Goal: Task Accomplishment & Management: Manage account settings

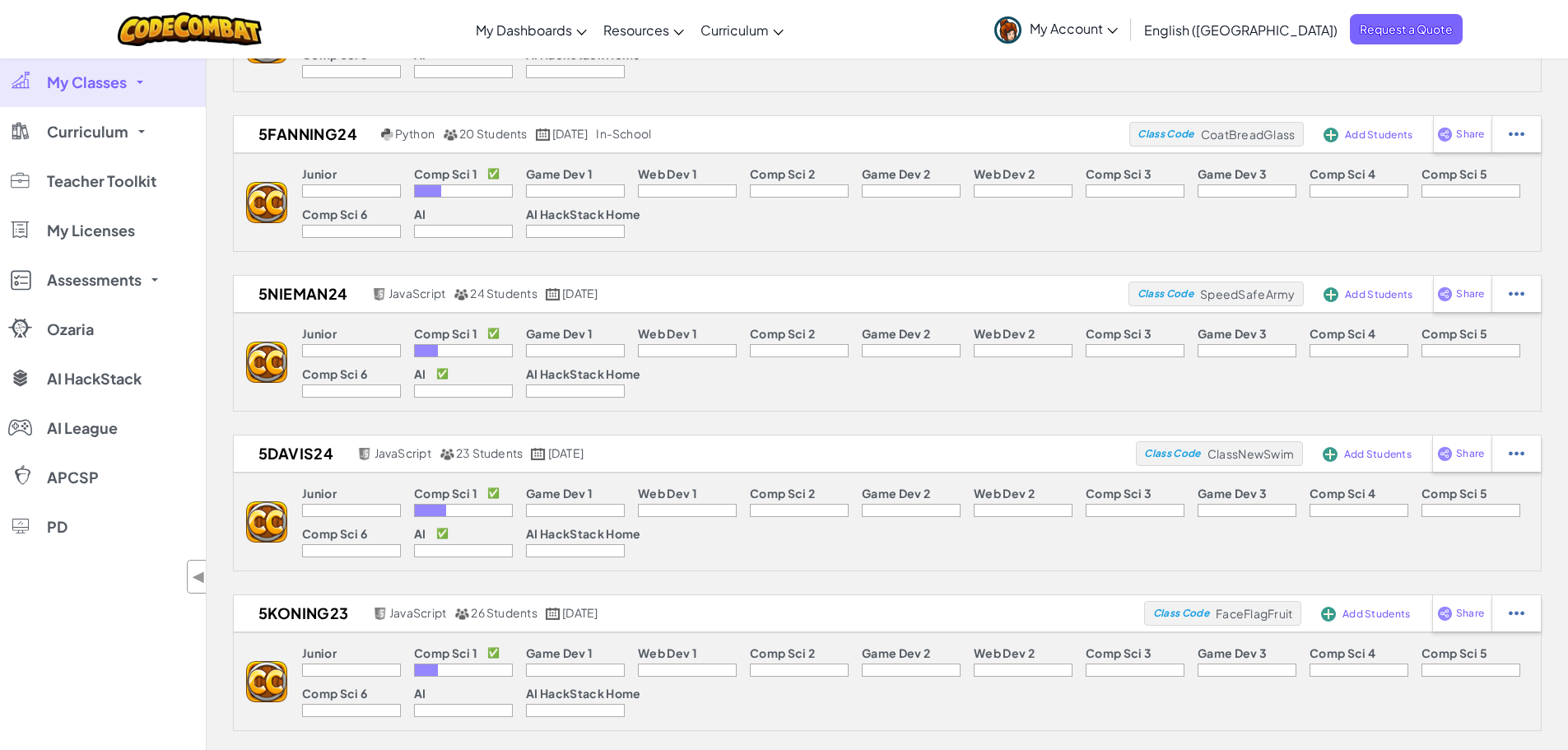
scroll to position [577, 0]
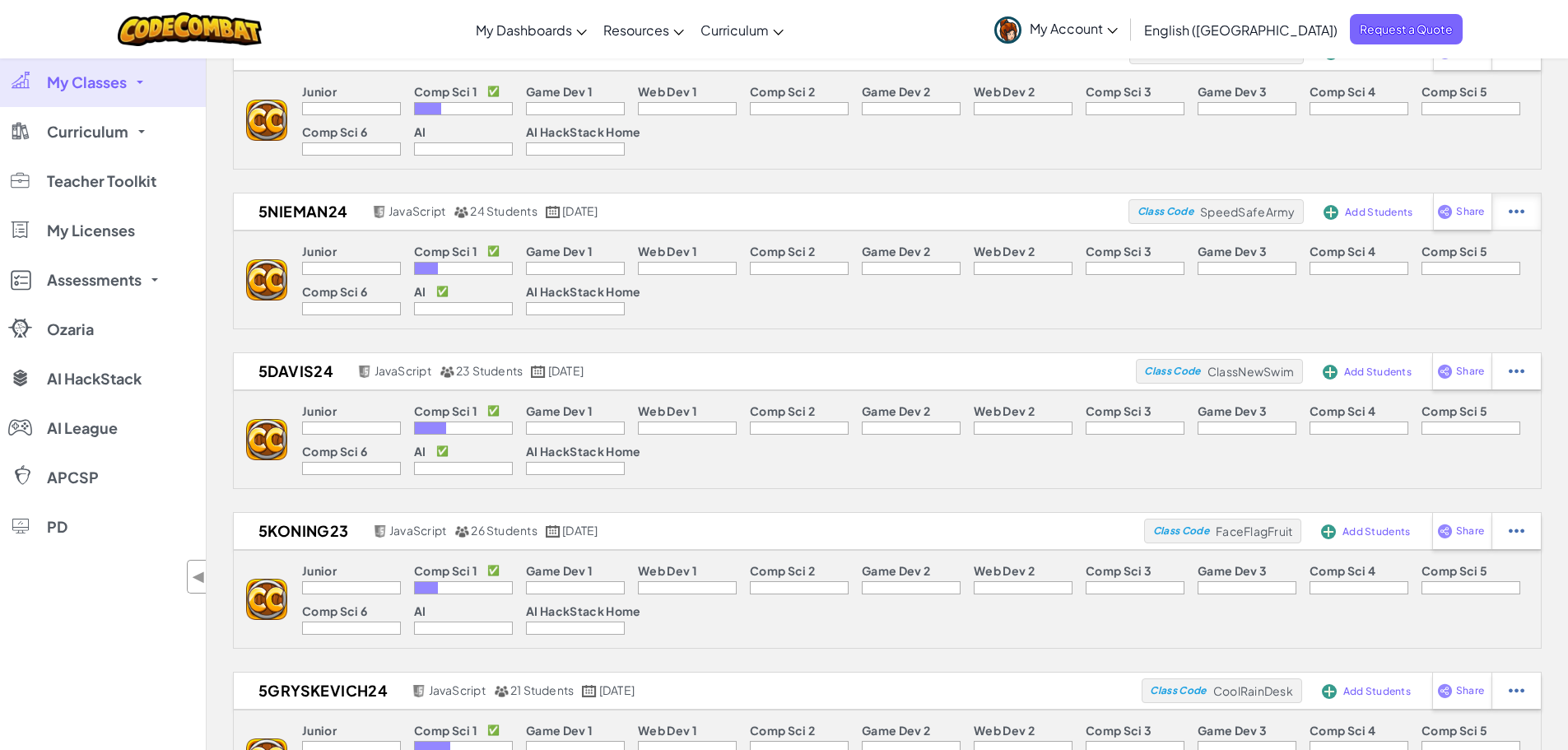
select select "javascript"
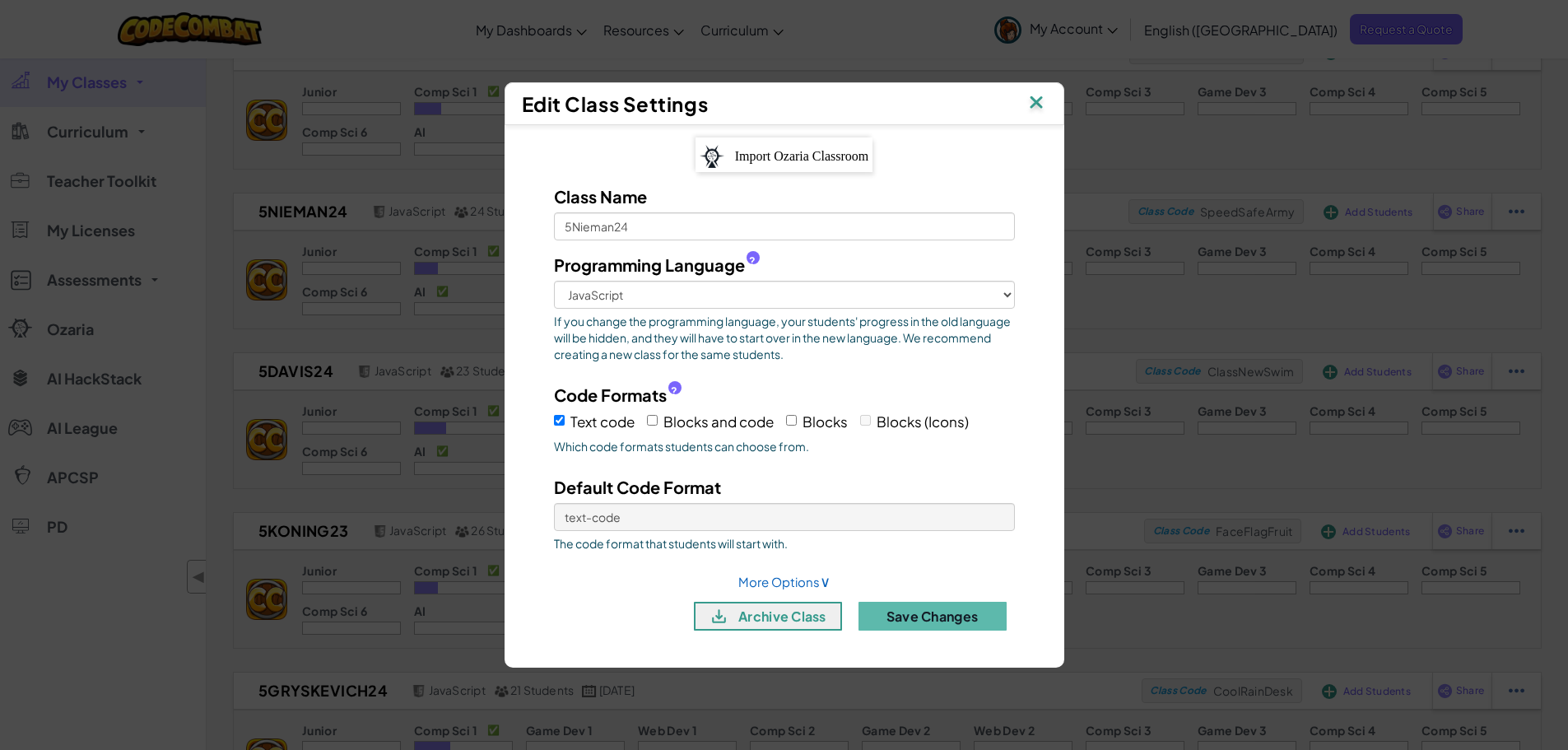
click at [1038, 104] on img at bounding box center [1036, 104] width 22 height 24
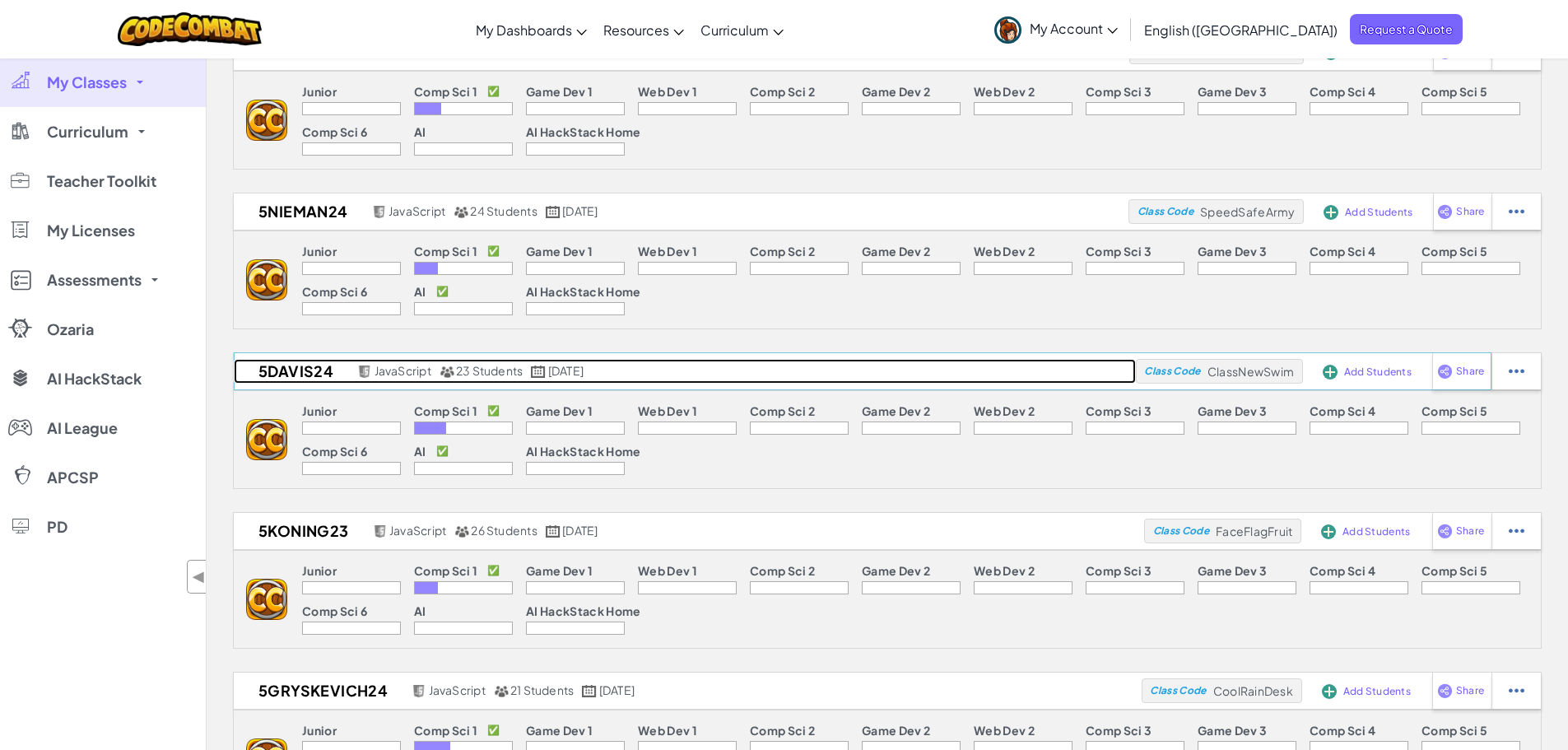
click at [303, 371] on h2 "5Davis24" at bounding box center [293, 371] width 119 height 24
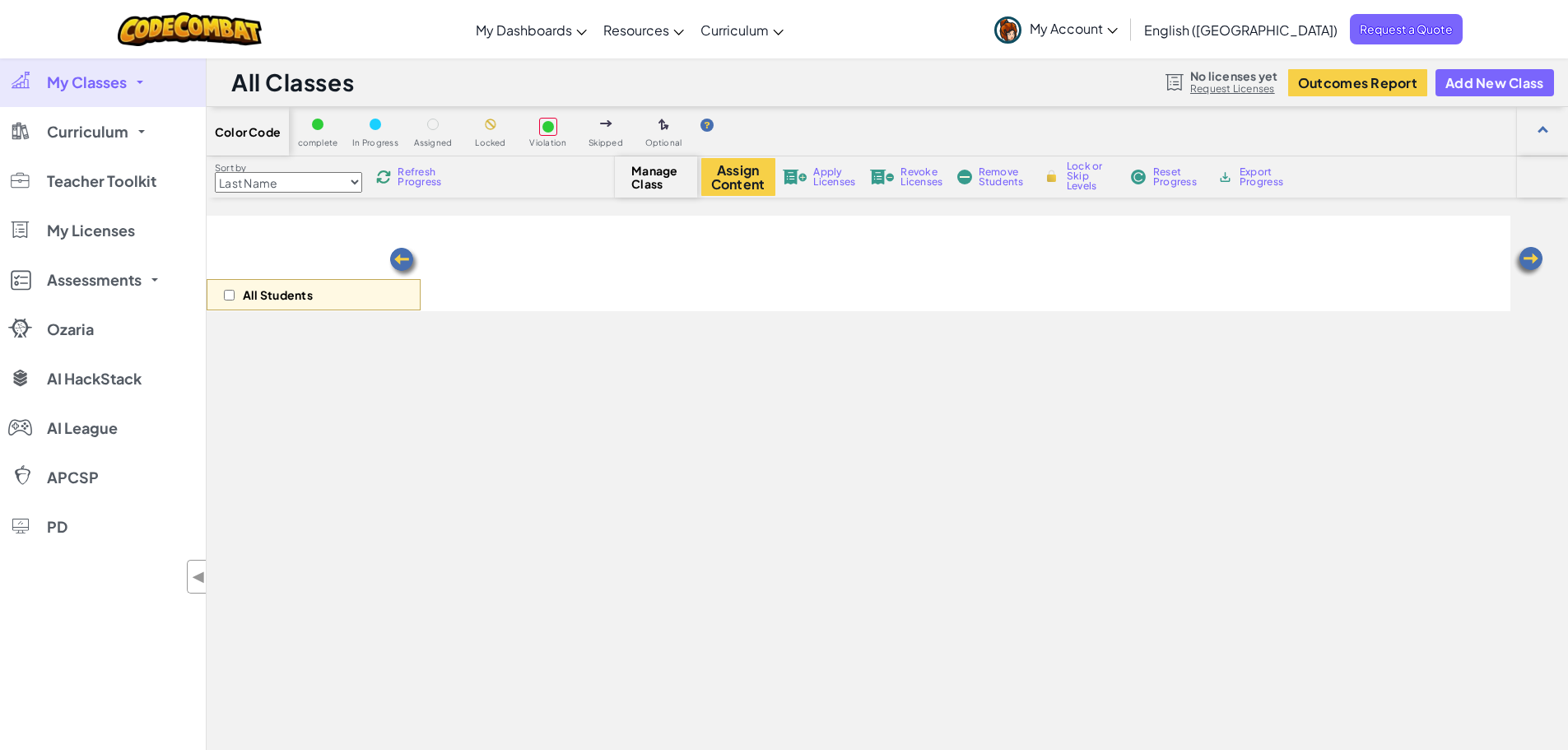
select select "560f1a9f22961295f9427742"
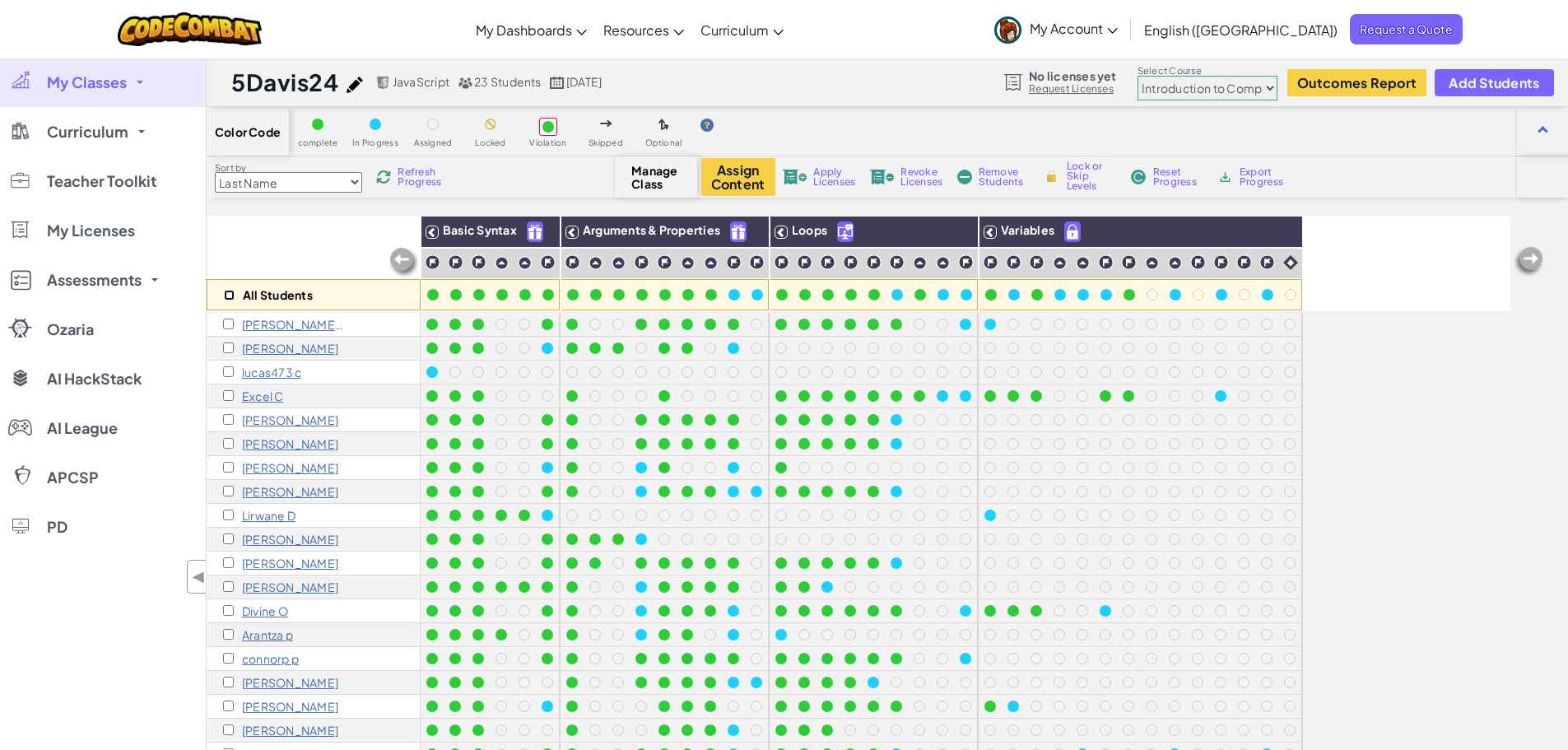
click at [231, 297] on input "checkbox" at bounding box center [229, 295] width 10 height 10
checkbox input "true"
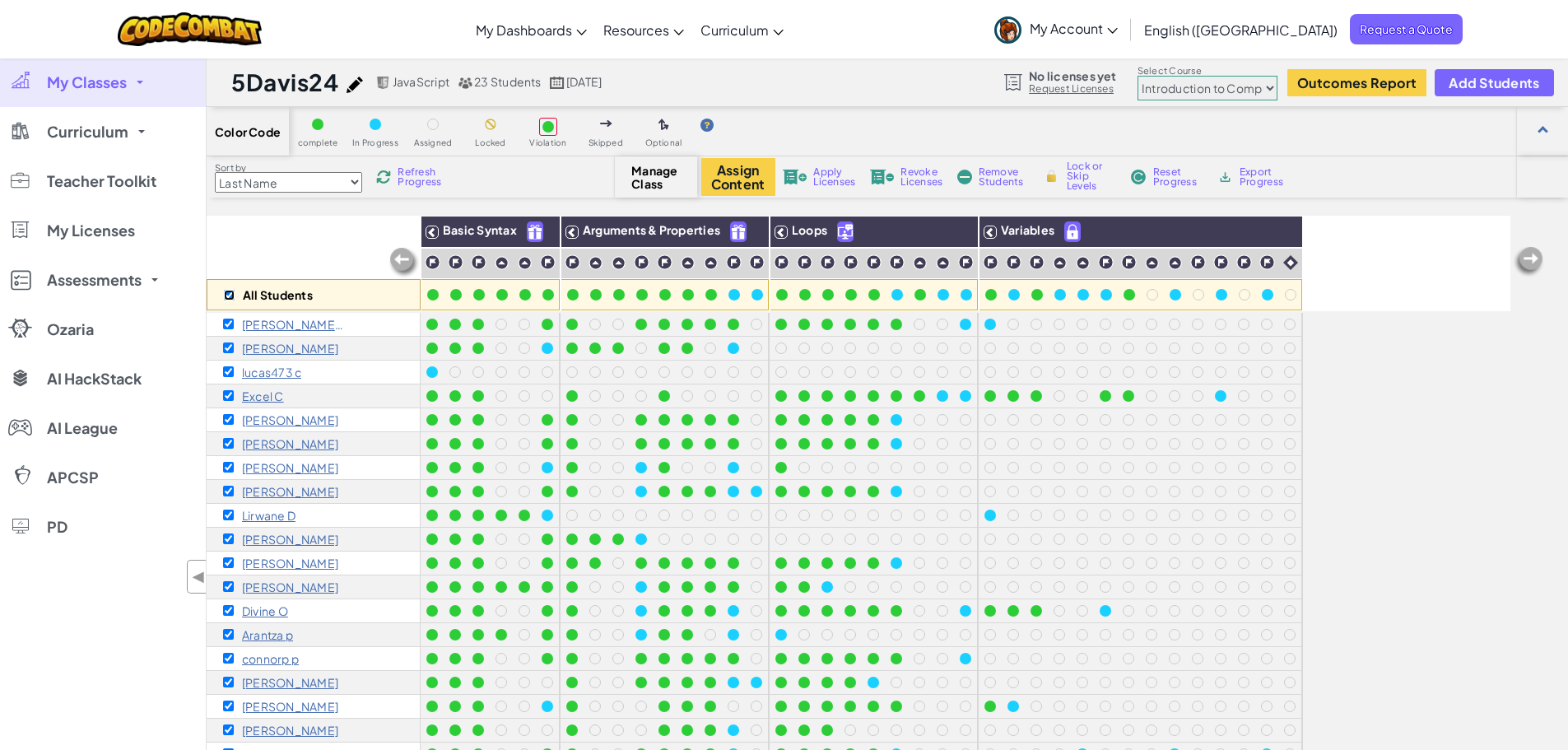
checkbox input "true"
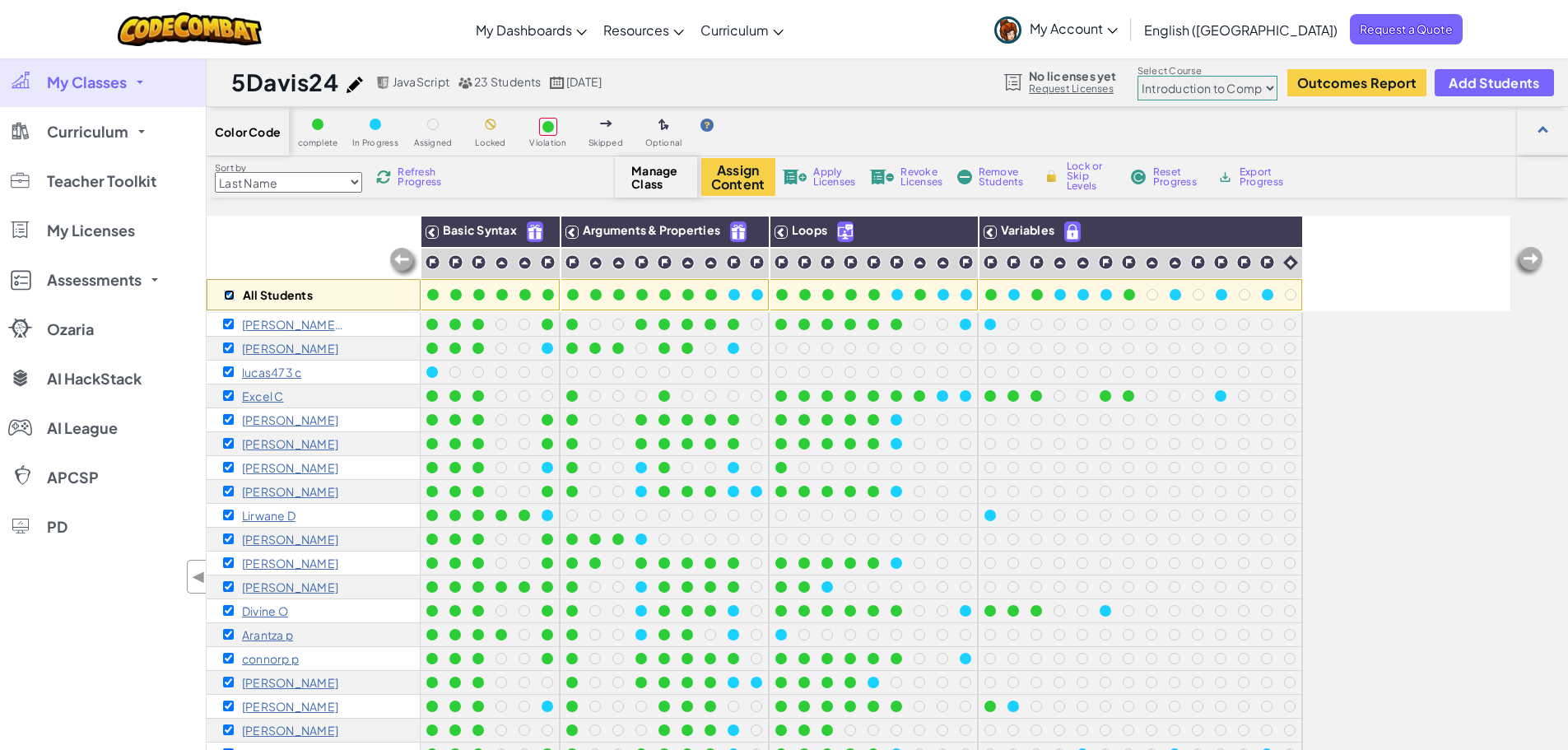
checkbox input "true"
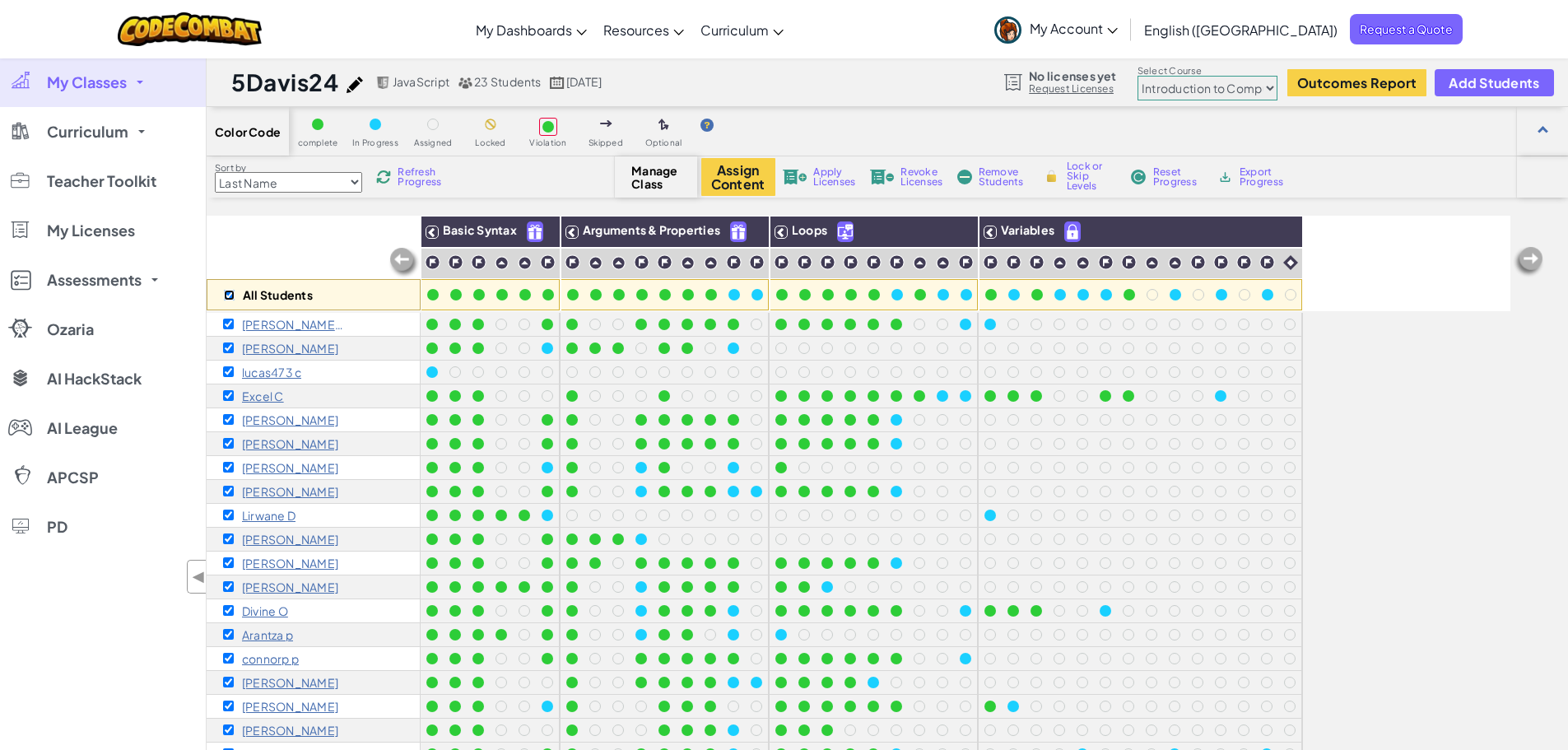
checkbox input "true"
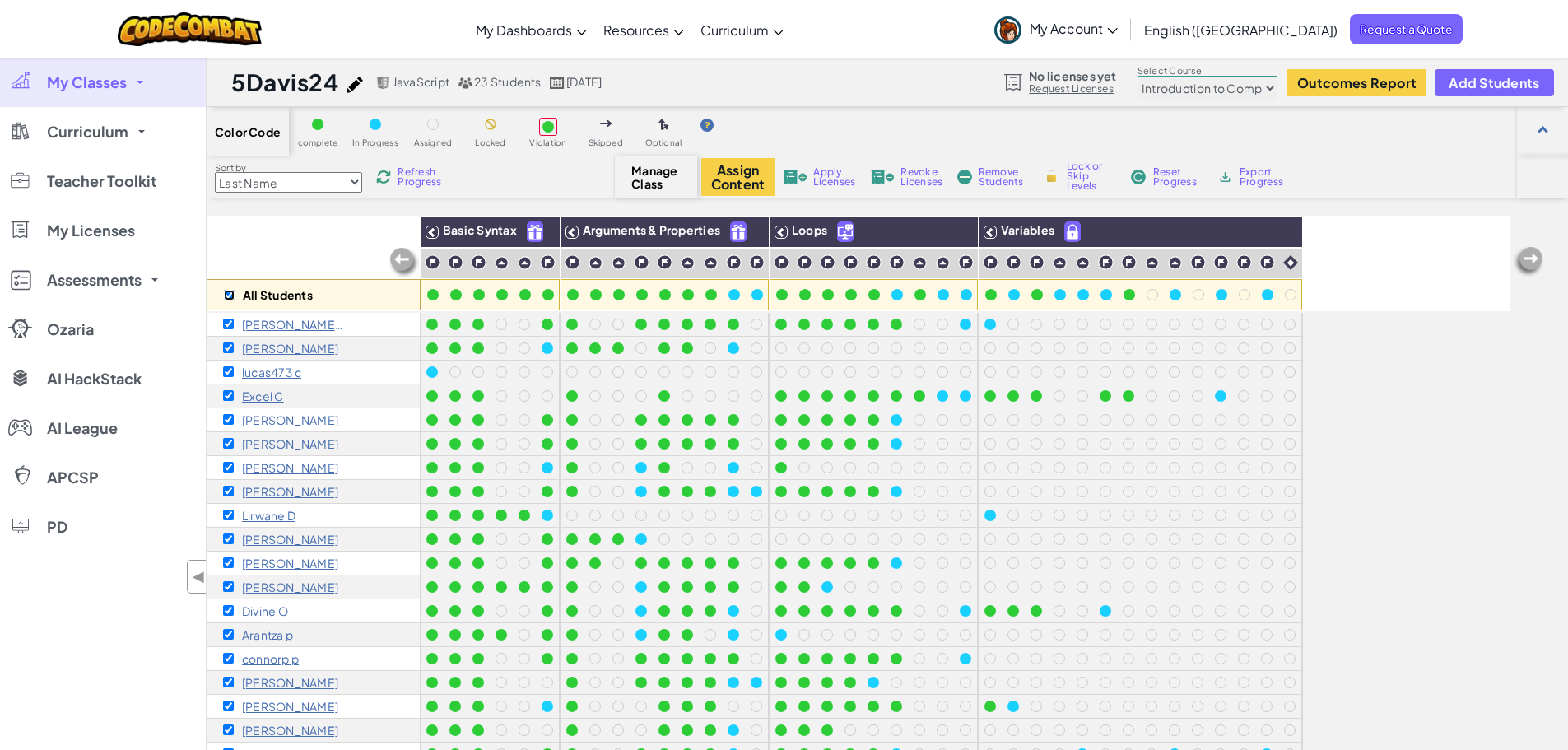
checkbox input "true"
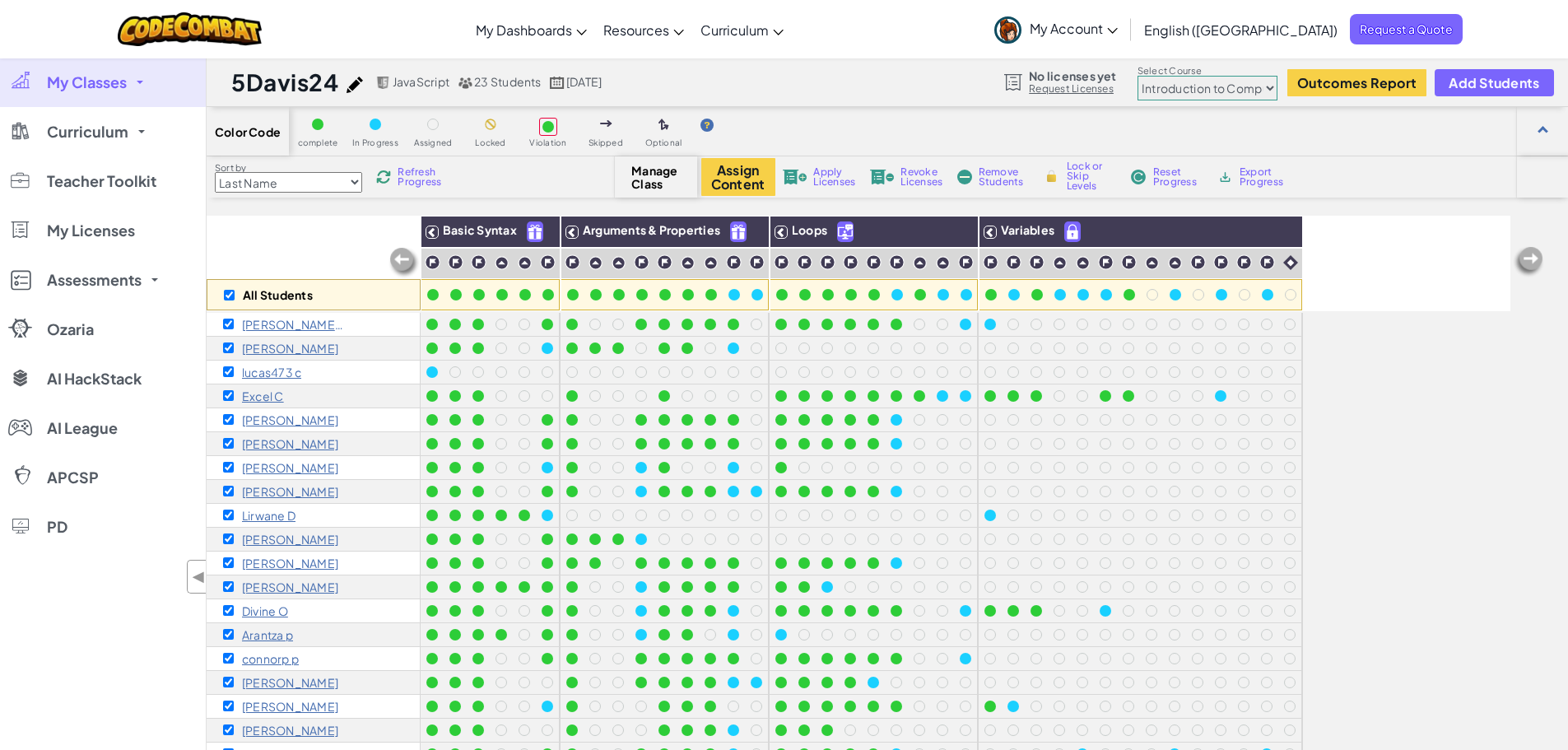
click at [1004, 177] on span "Remove Students" at bounding box center [1003, 177] width 50 height 20
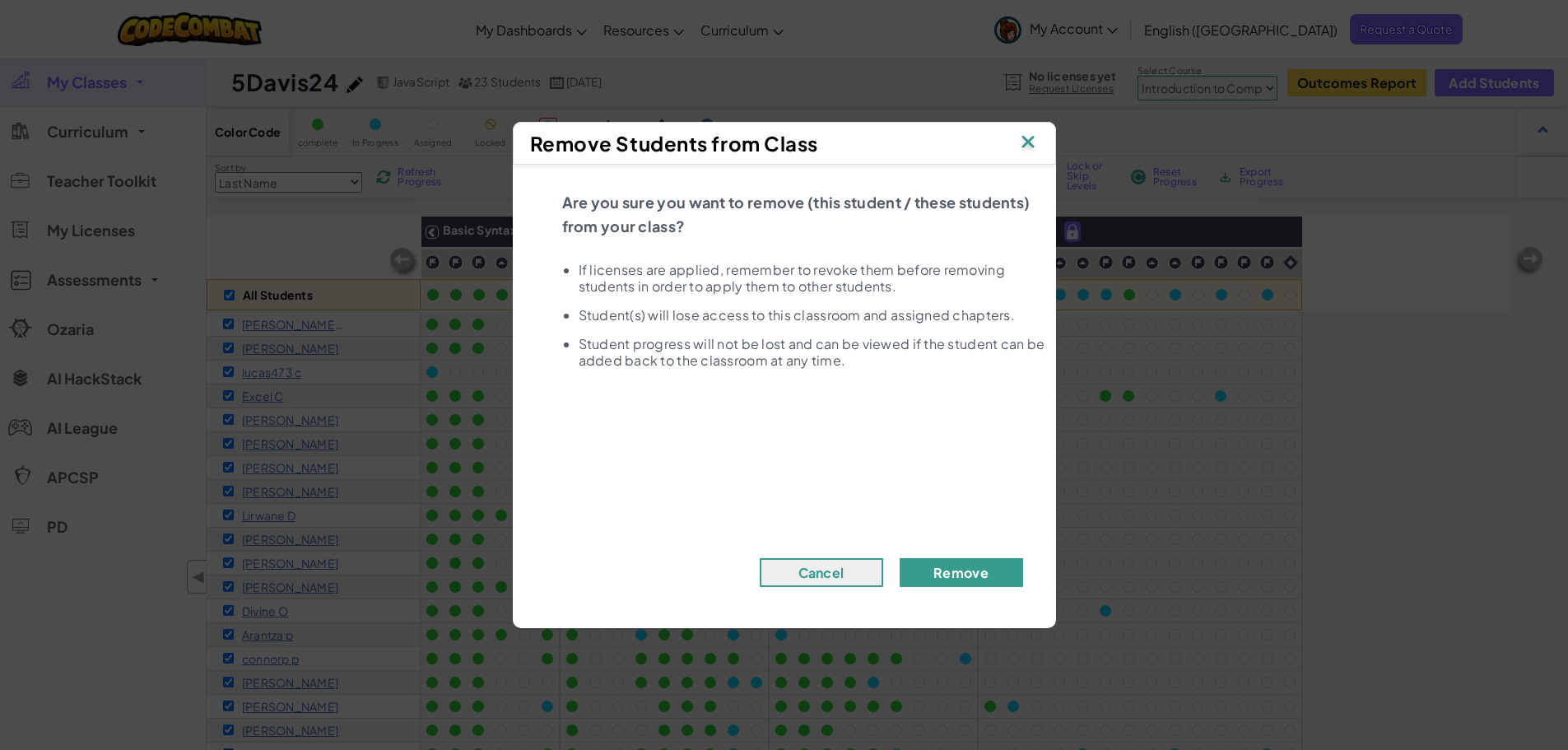
click at [953, 572] on button "Remove" at bounding box center [961, 572] width 124 height 29
click at [982, 582] on button "Remove" at bounding box center [961, 572] width 124 height 29
click at [965, 570] on button "Remove" at bounding box center [961, 572] width 124 height 29
click at [960, 574] on button "Remove" at bounding box center [961, 572] width 124 height 29
click at [1035, 151] on img at bounding box center [1027, 143] width 22 height 24
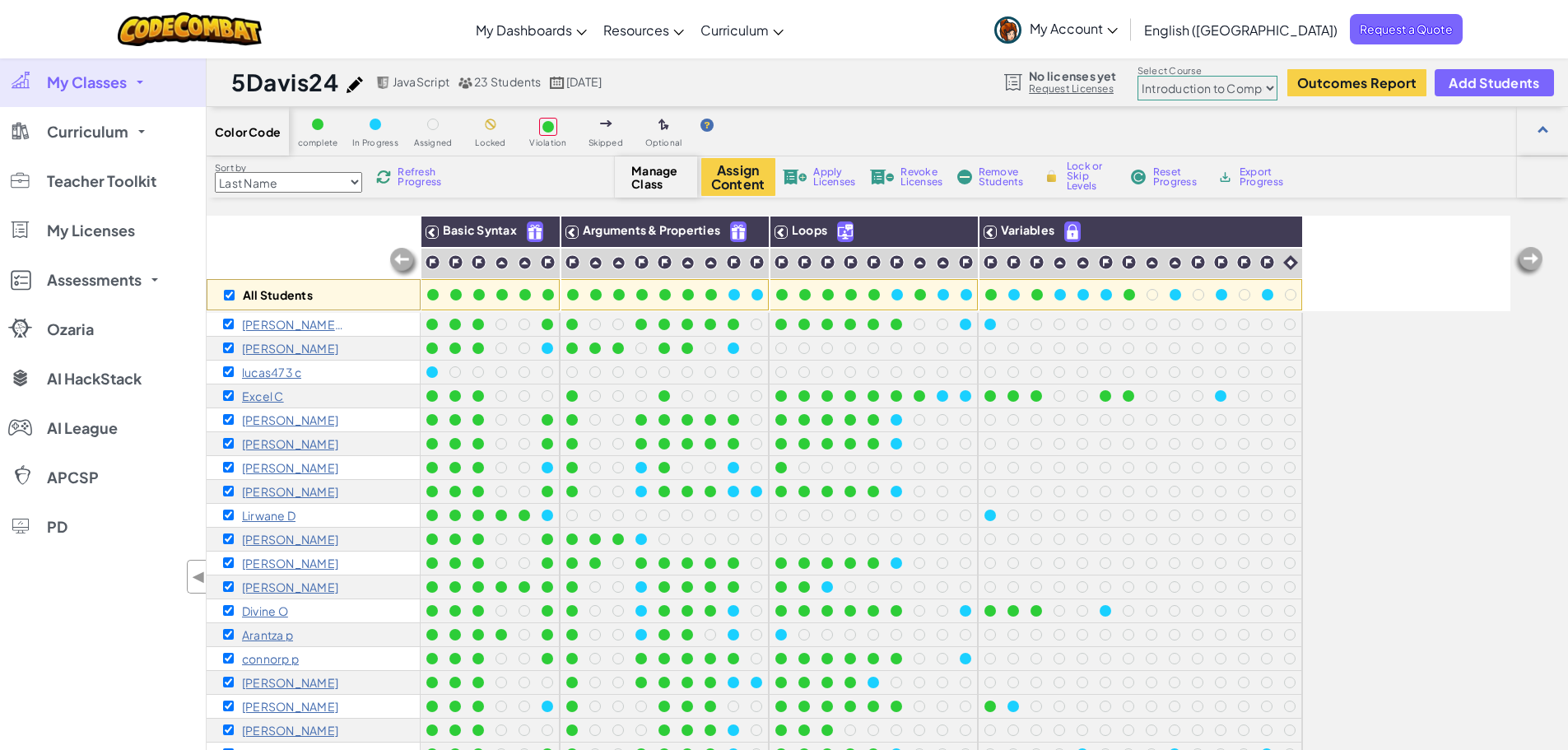
click at [992, 174] on span "Remove Students" at bounding box center [1003, 177] width 50 height 20
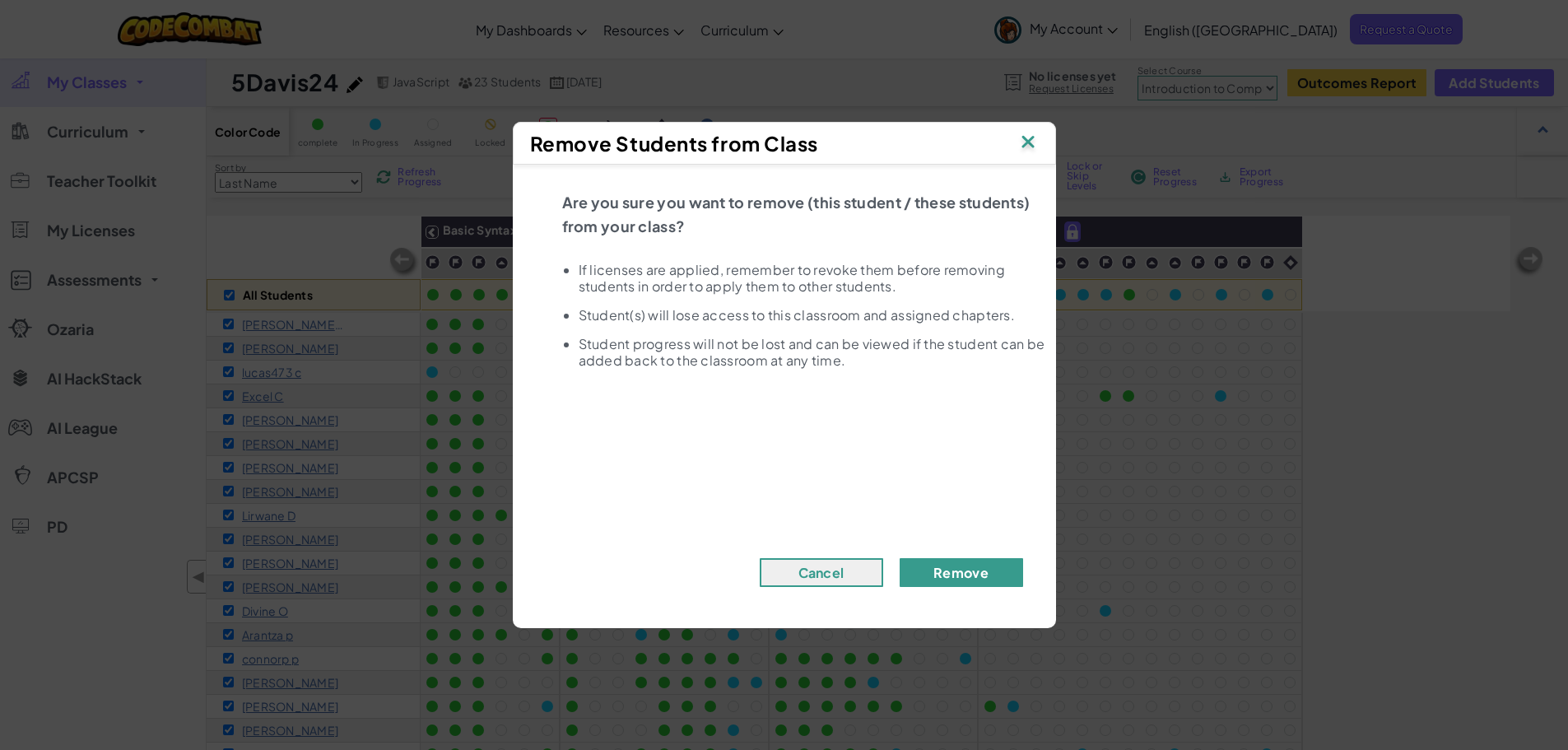
click at [958, 572] on button "Remove" at bounding box center [961, 572] width 124 height 29
click at [899, 558] on button "Remove" at bounding box center [961, 572] width 124 height 29
click at [958, 572] on button "Remove" at bounding box center [961, 572] width 124 height 29
click at [1031, 145] on img at bounding box center [1027, 143] width 22 height 24
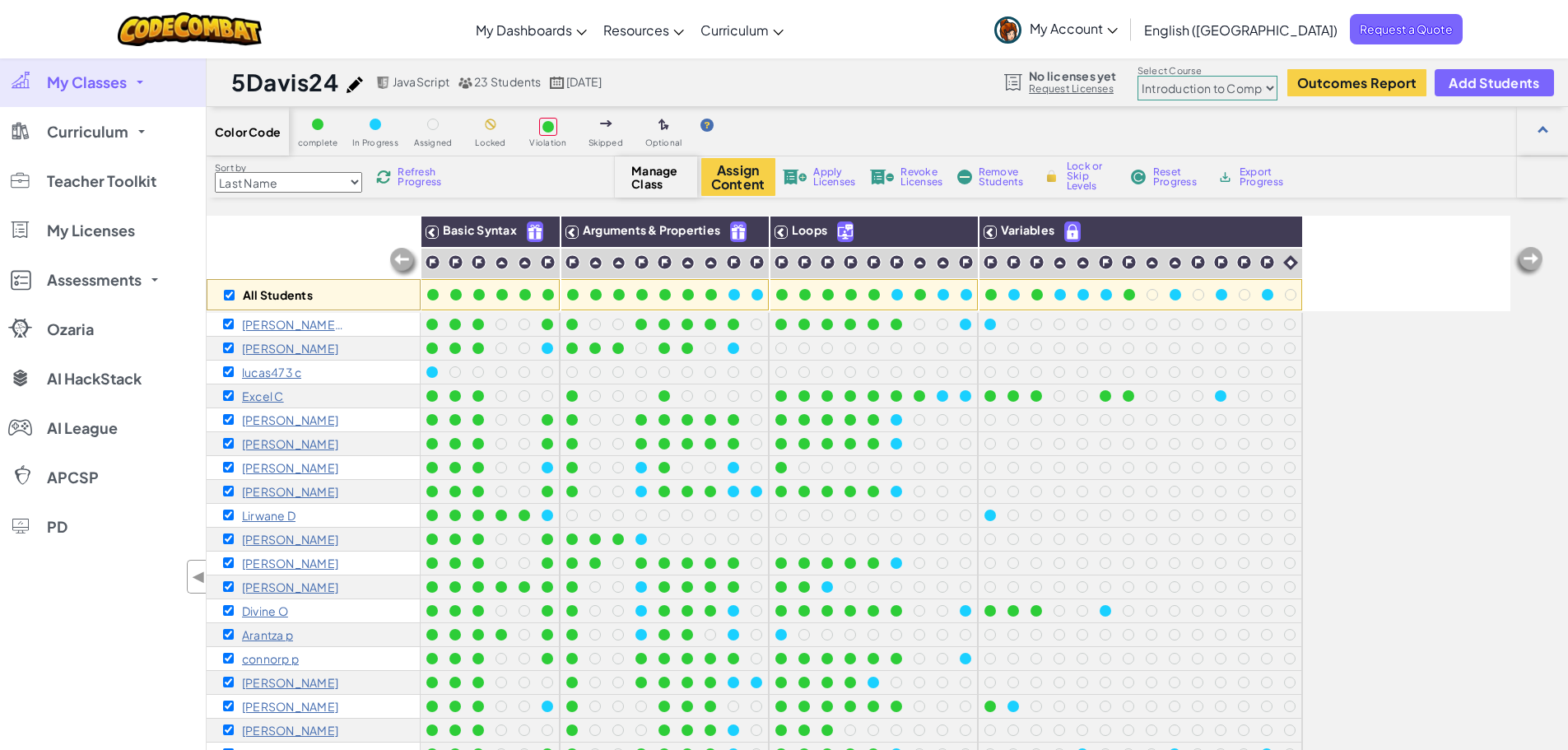
click at [239, 295] on div "All Students" at bounding box center [313, 294] width 214 height 31
click at [232, 296] on input "checkbox" at bounding box center [229, 295] width 10 height 10
checkbox input "false"
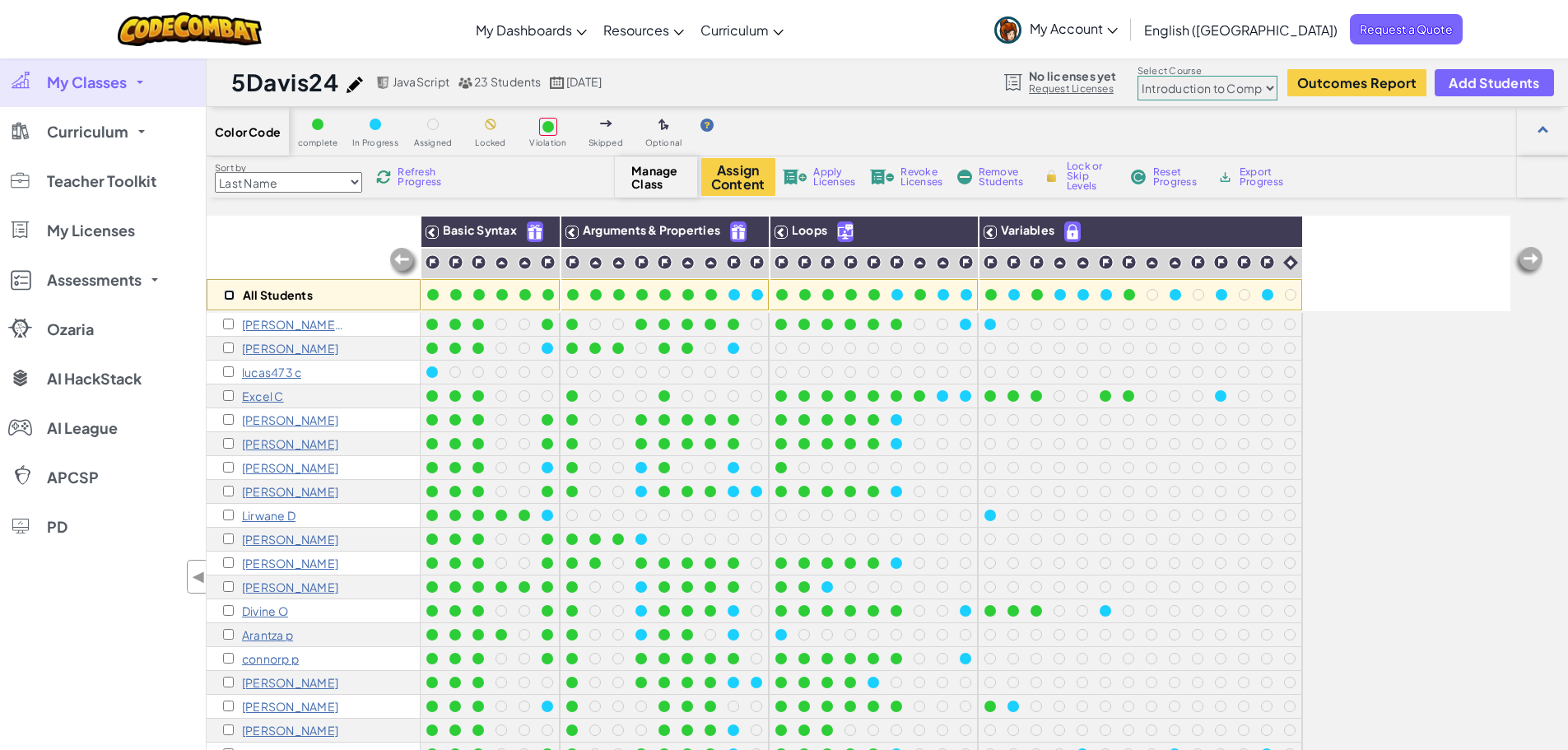
checkbox input "false"
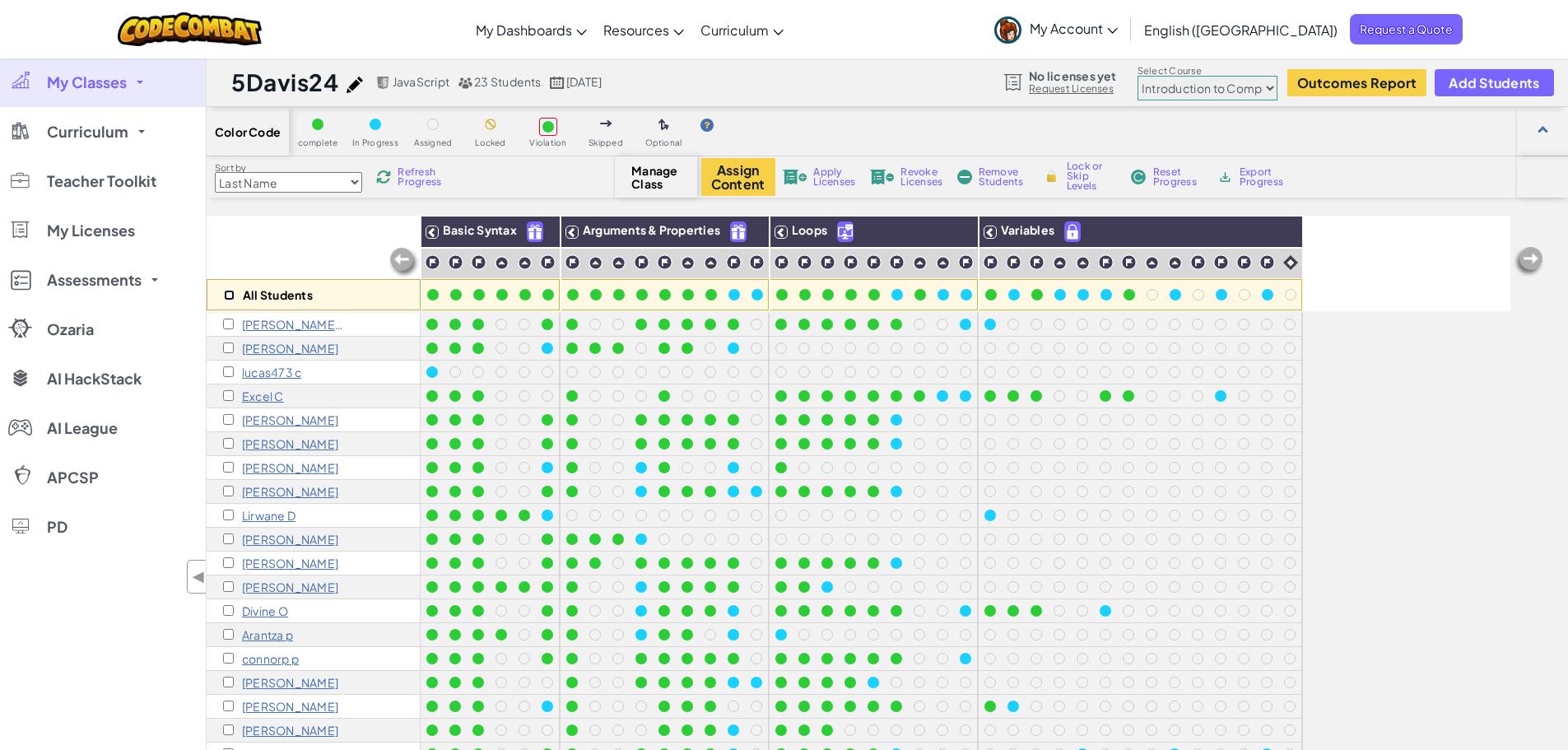
checkbox input "false"
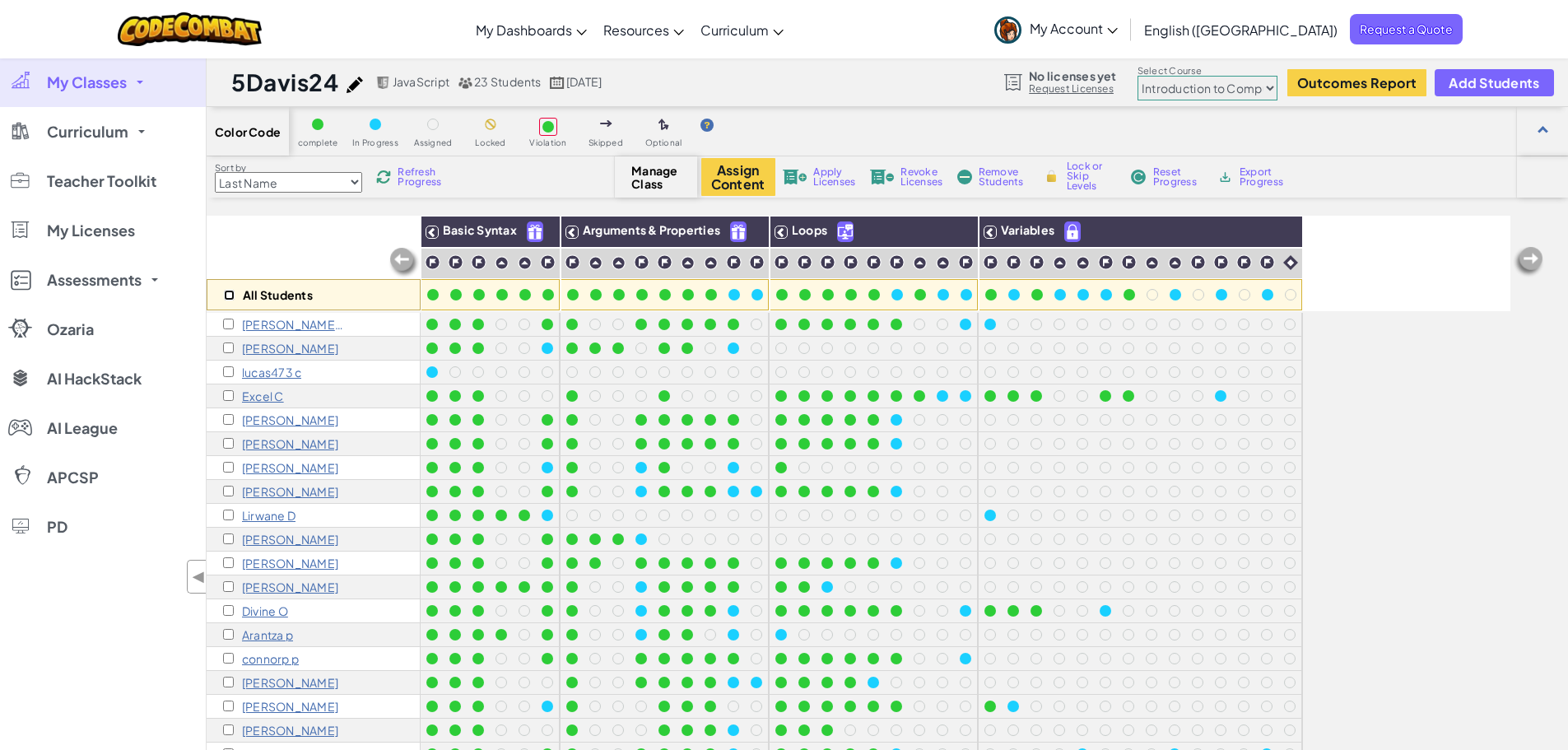
checkbox input "false"
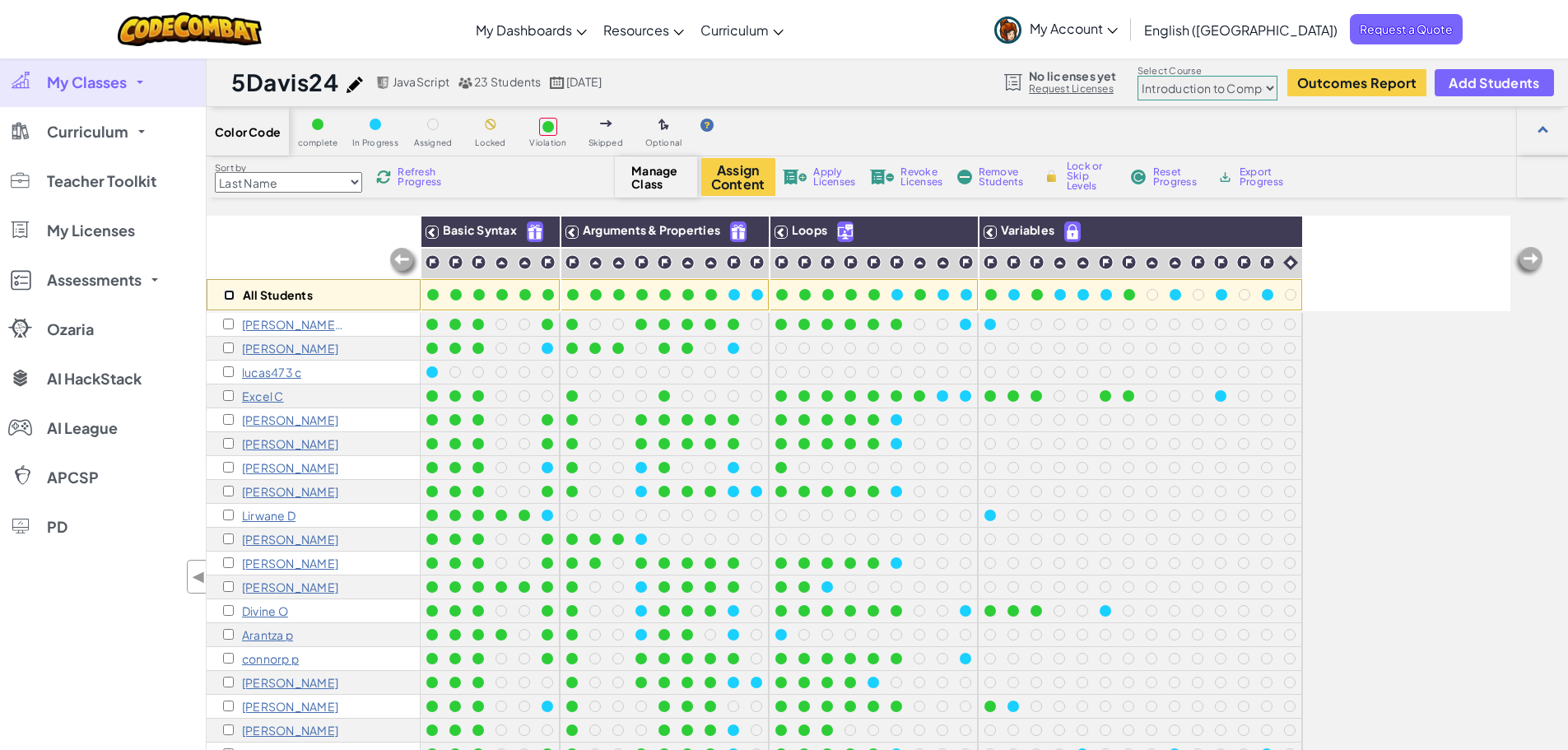
checkbox input "false"
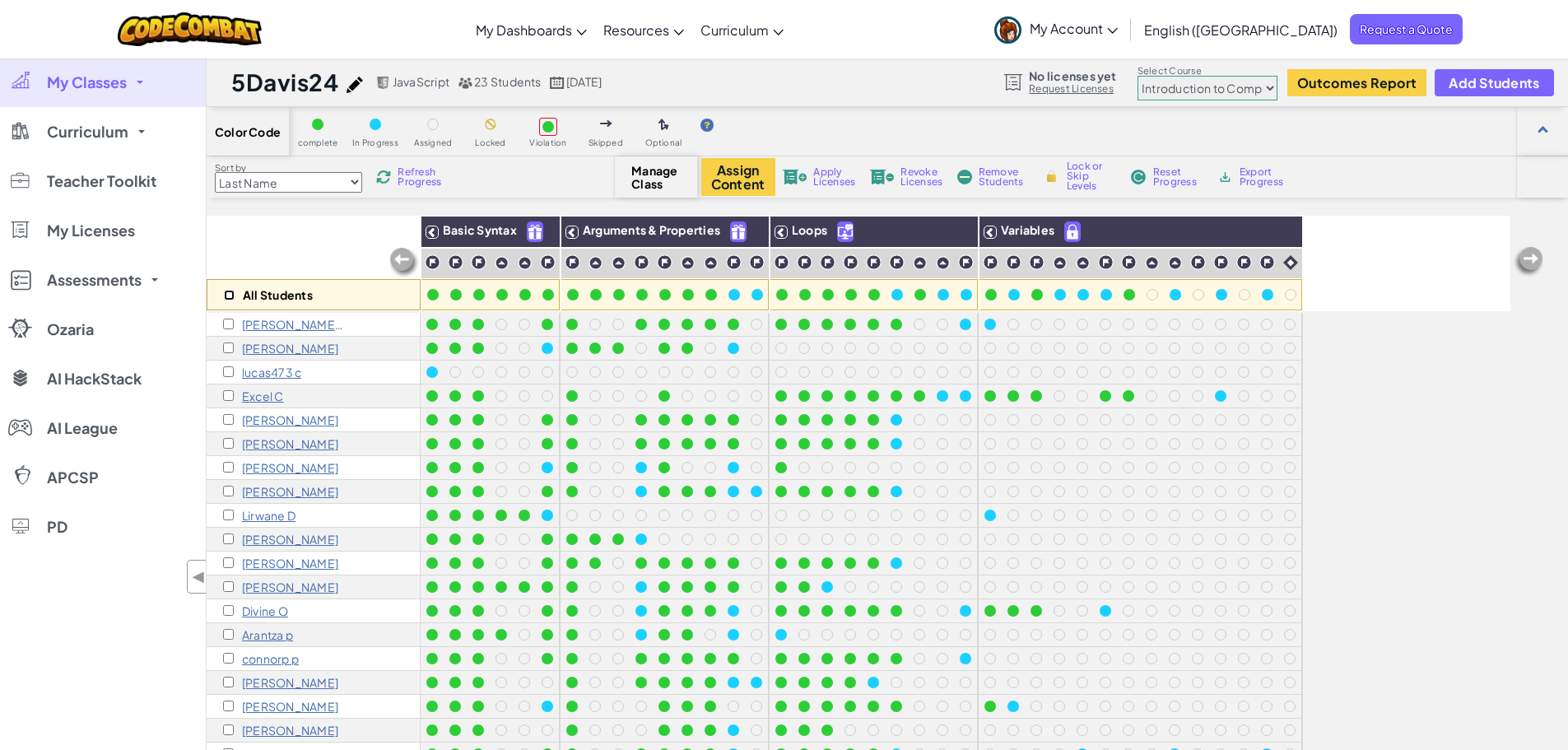
checkbox input "false"
click at [231, 322] on input "checkbox" at bounding box center [228, 324] width 10 height 10
checkbox input "true"
click at [983, 177] on span "Remove Students" at bounding box center [1003, 177] width 50 height 20
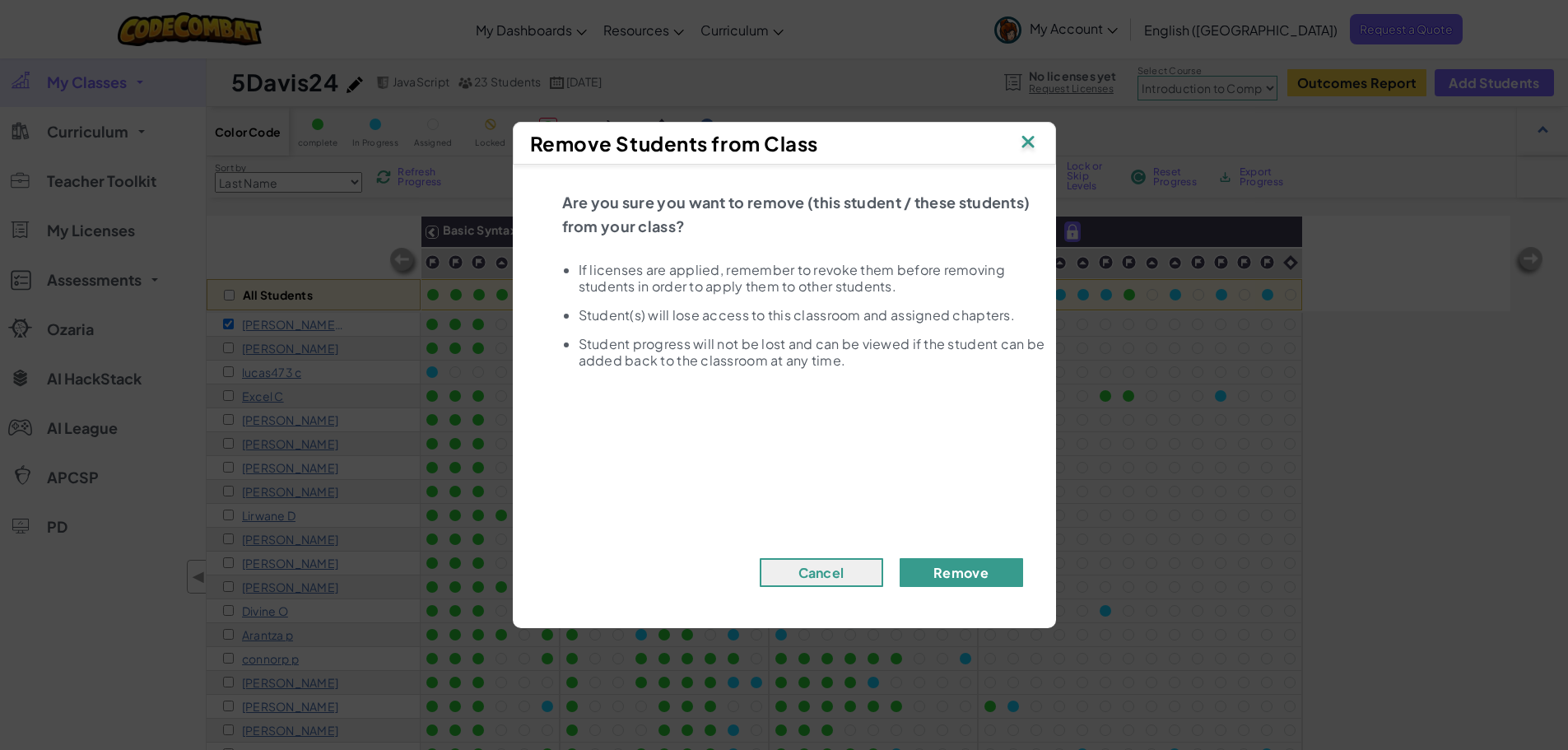
click at [947, 576] on button "Remove" at bounding box center [961, 572] width 124 height 29
click at [1022, 142] on img at bounding box center [1027, 143] width 22 height 24
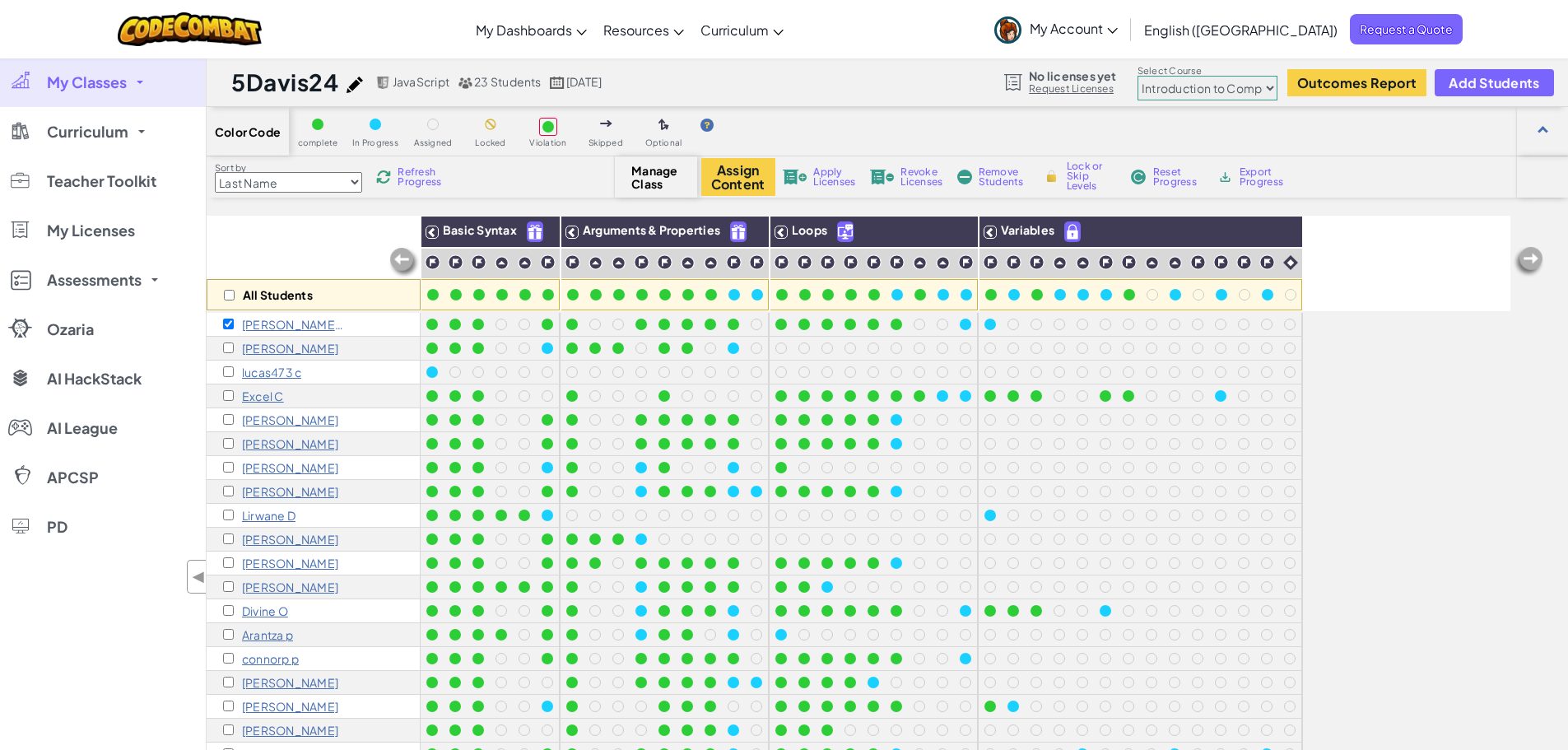
click at [424, 177] on span "Refresh Progress" at bounding box center [423, 177] width 51 height 20
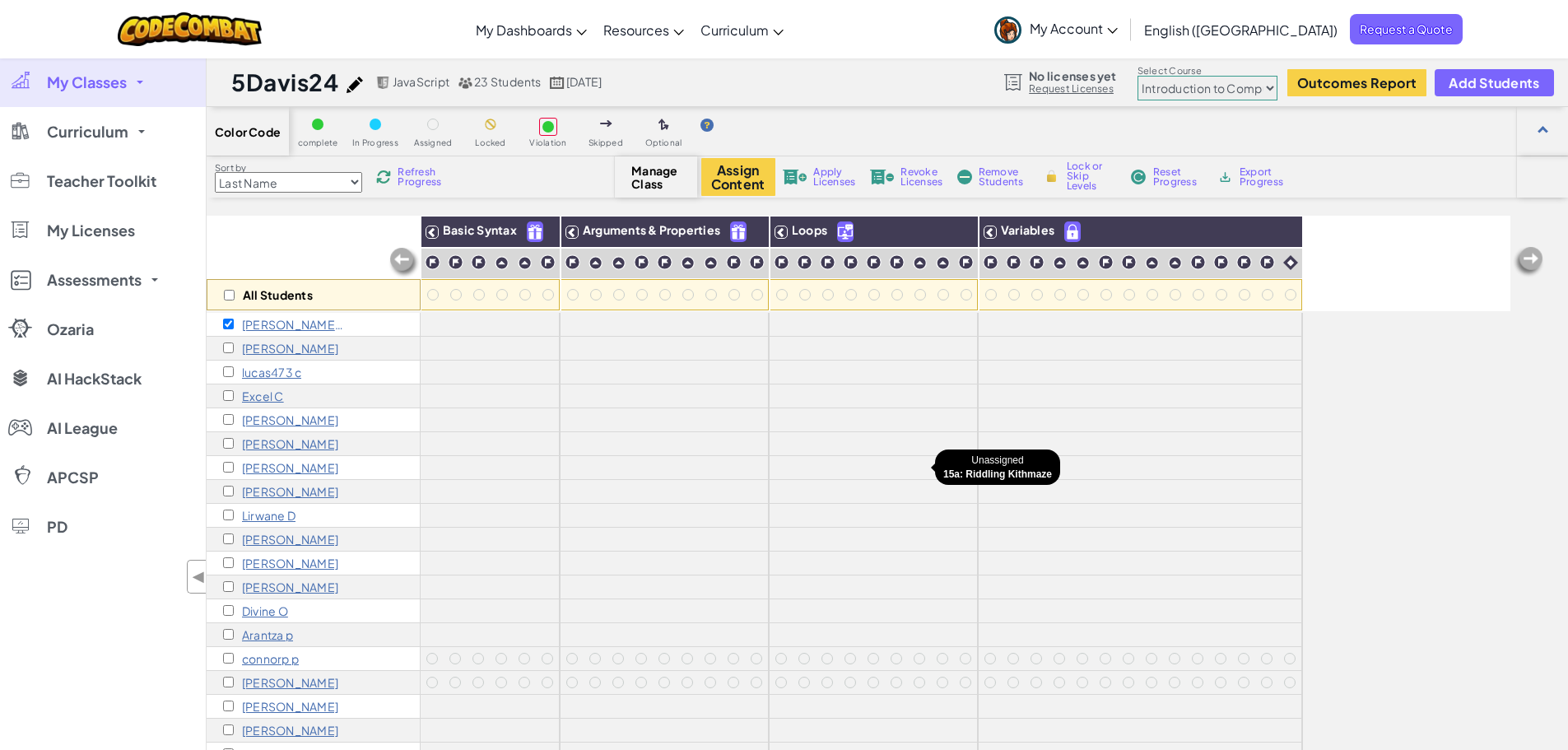
click at [928, 462] on div at bounding box center [919, 468] width 23 height 23
click at [252, 328] on p "[PERSON_NAME] A" at bounding box center [293, 324] width 103 height 13
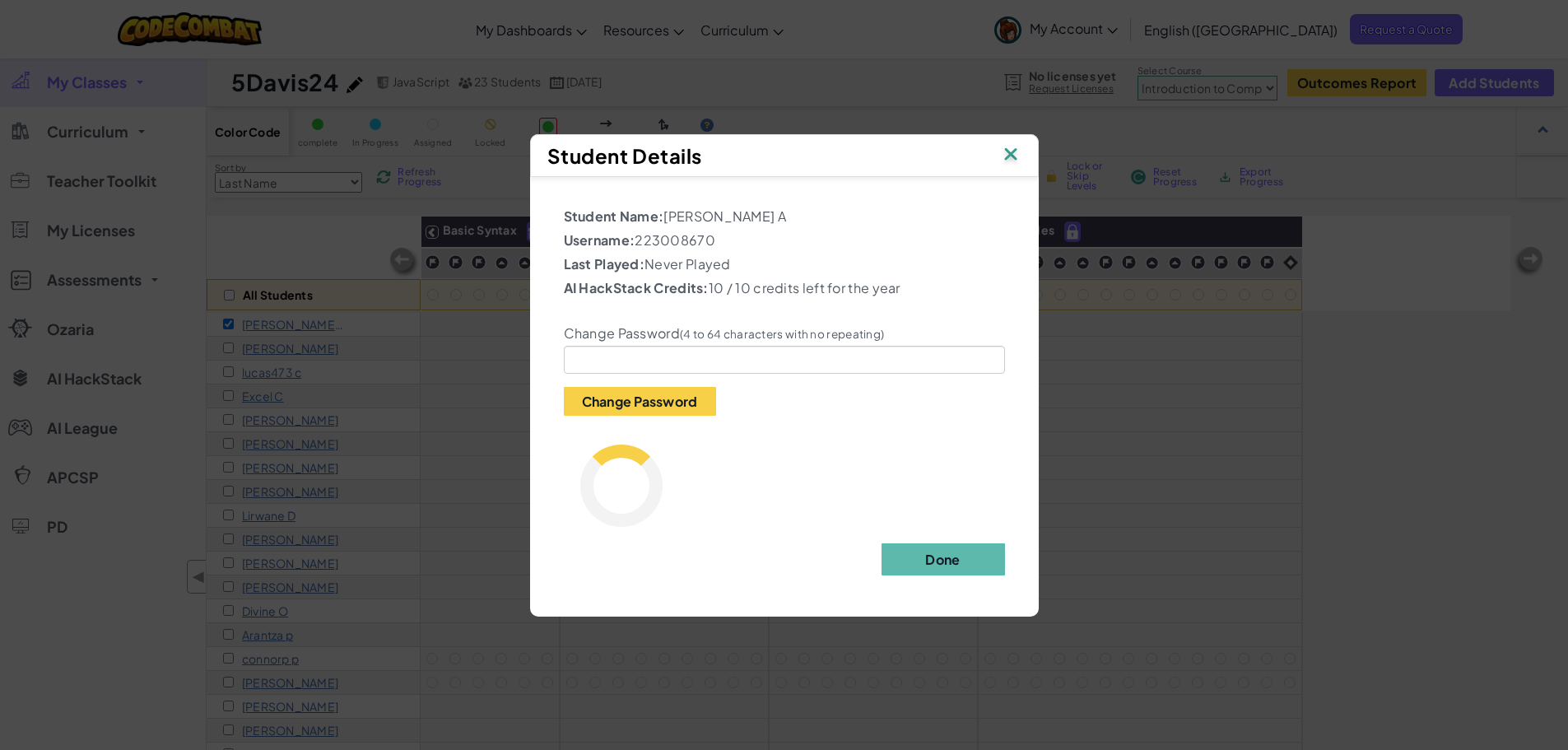
click at [1010, 158] on img at bounding box center [1010, 155] width 22 height 24
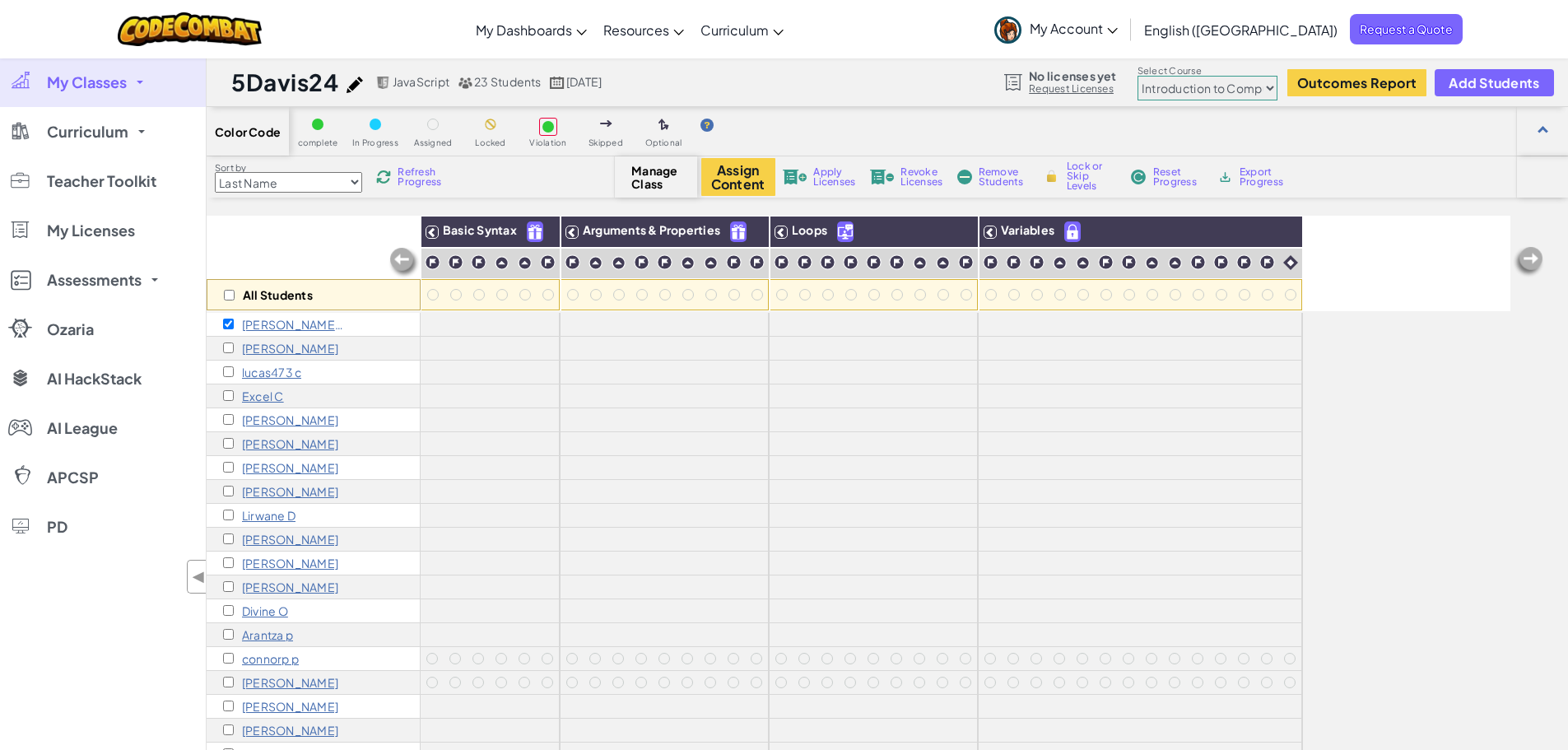
click at [1007, 180] on span "Remove Students" at bounding box center [1003, 177] width 50 height 20
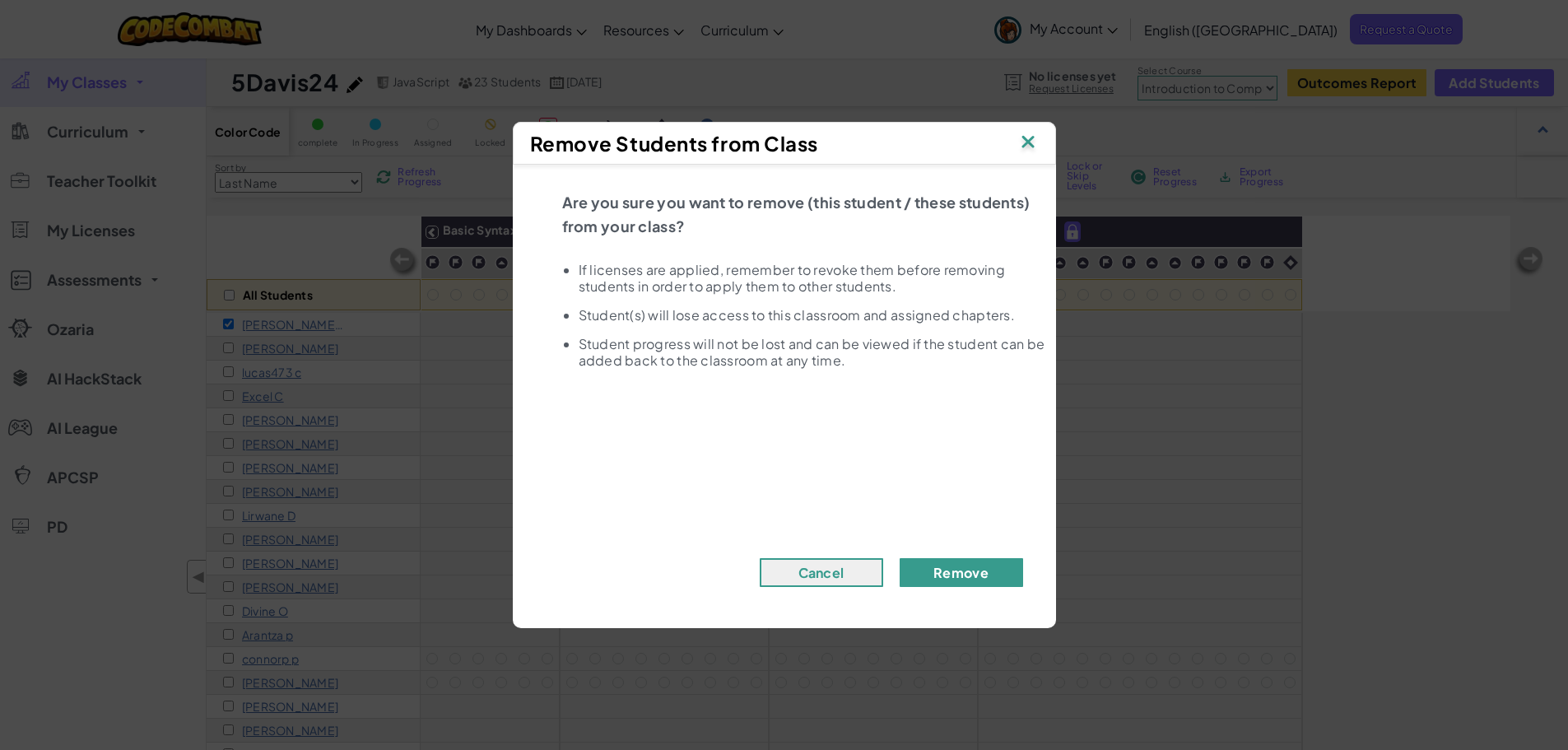
click at [975, 577] on button "Remove" at bounding box center [961, 572] width 124 height 29
click at [899, 558] on button "Remove" at bounding box center [961, 572] width 124 height 29
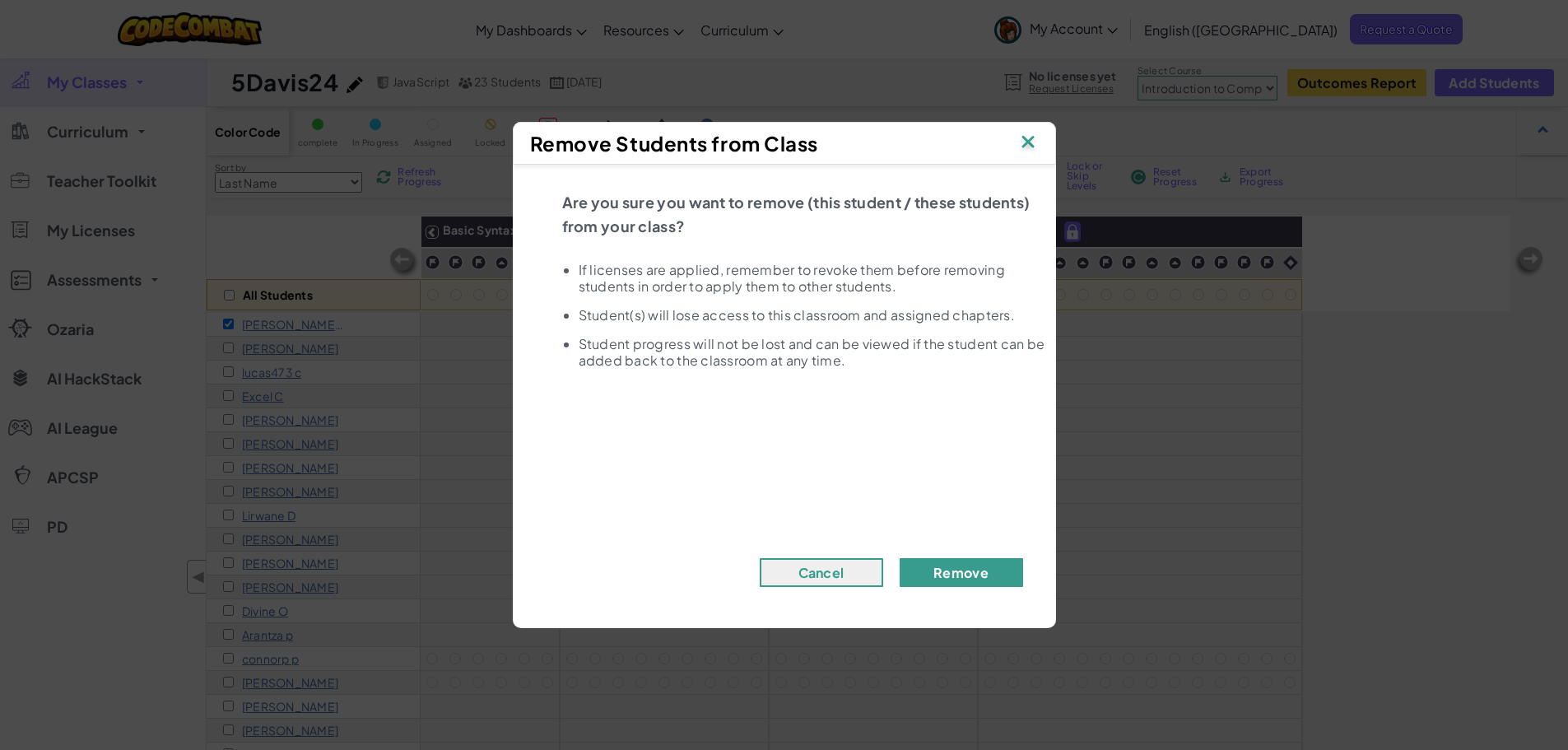
click at [899, 558] on button "Remove" at bounding box center [961, 572] width 124 height 29
click at [1030, 139] on img at bounding box center [1027, 143] width 22 height 24
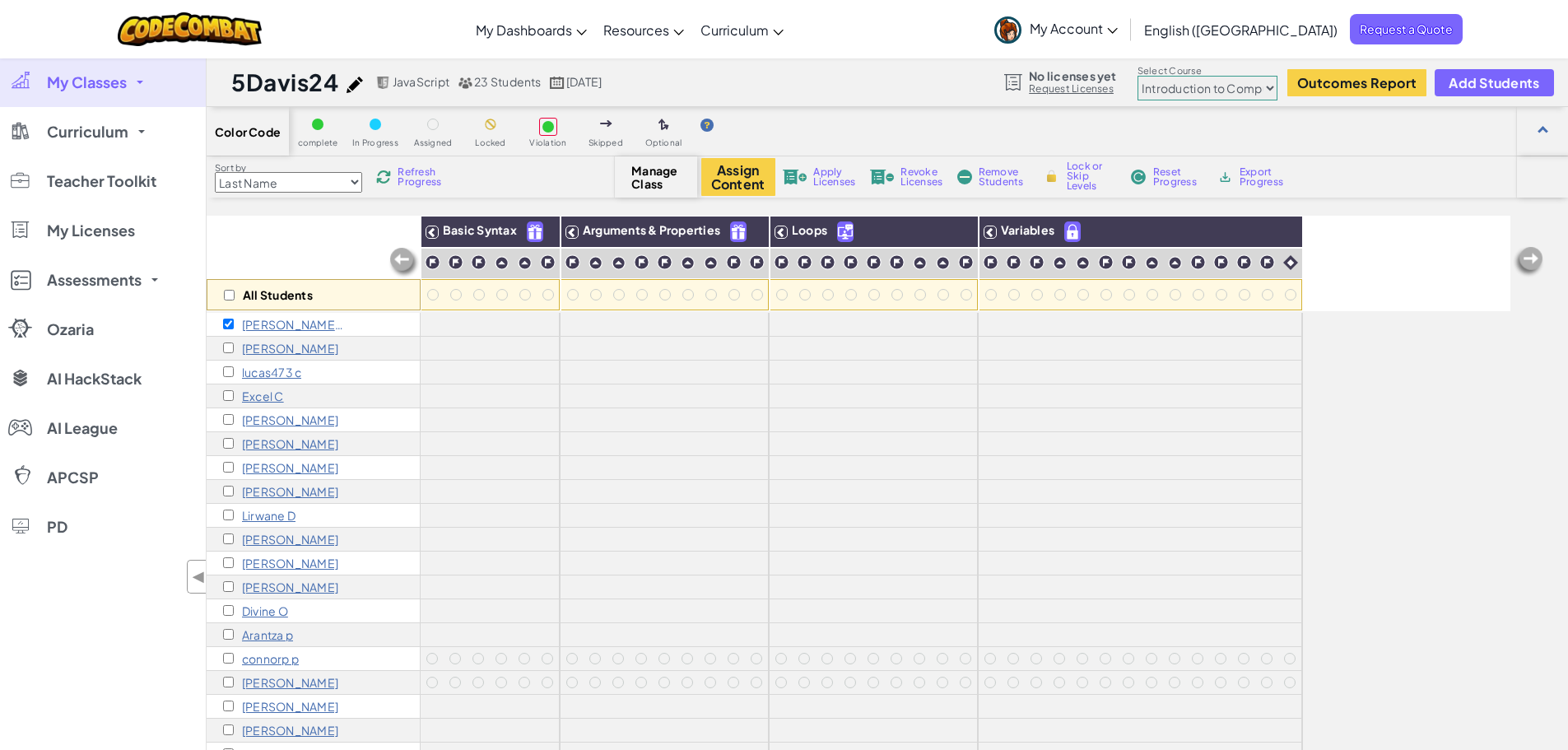
click at [648, 186] on span "Manage Class" at bounding box center [656, 177] width 49 height 26
click at [757, 172] on button "Assign Content" at bounding box center [737, 176] width 74 height 37
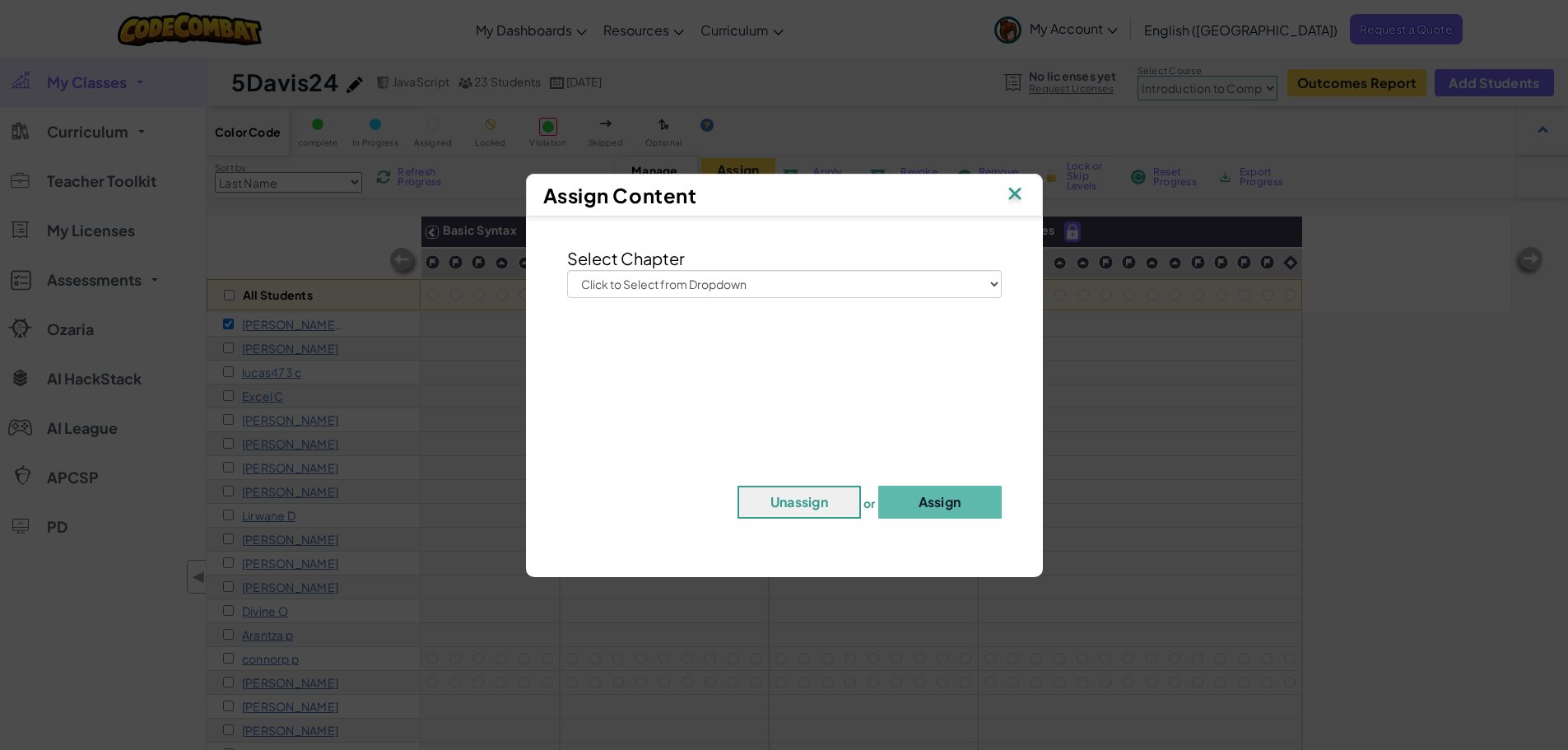
click at [1019, 187] on img at bounding box center [1014, 195] width 22 height 24
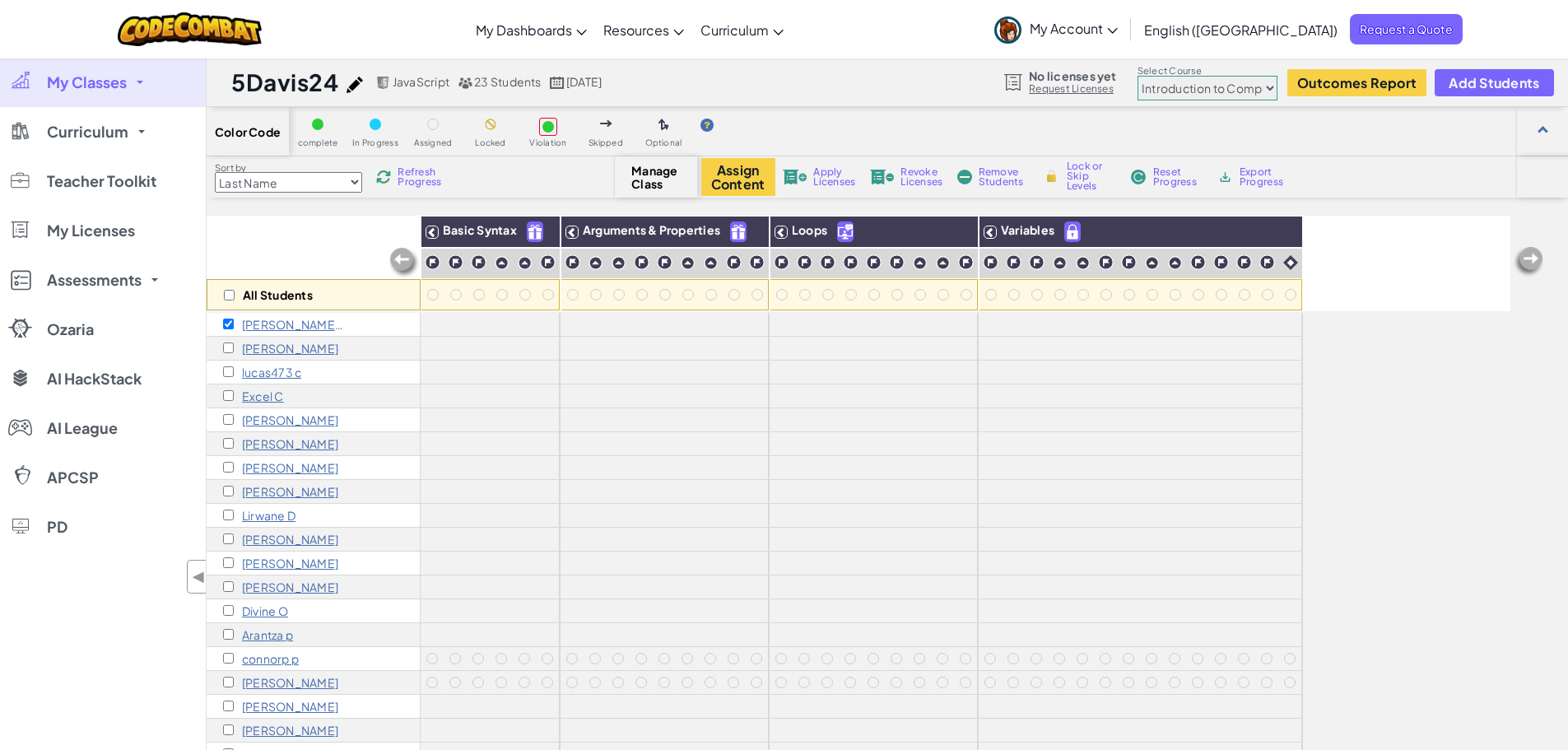
click at [644, 175] on span "Manage Class" at bounding box center [656, 177] width 49 height 26
click at [266, 369] on p "lucas473 c" at bounding box center [272, 372] width 59 height 13
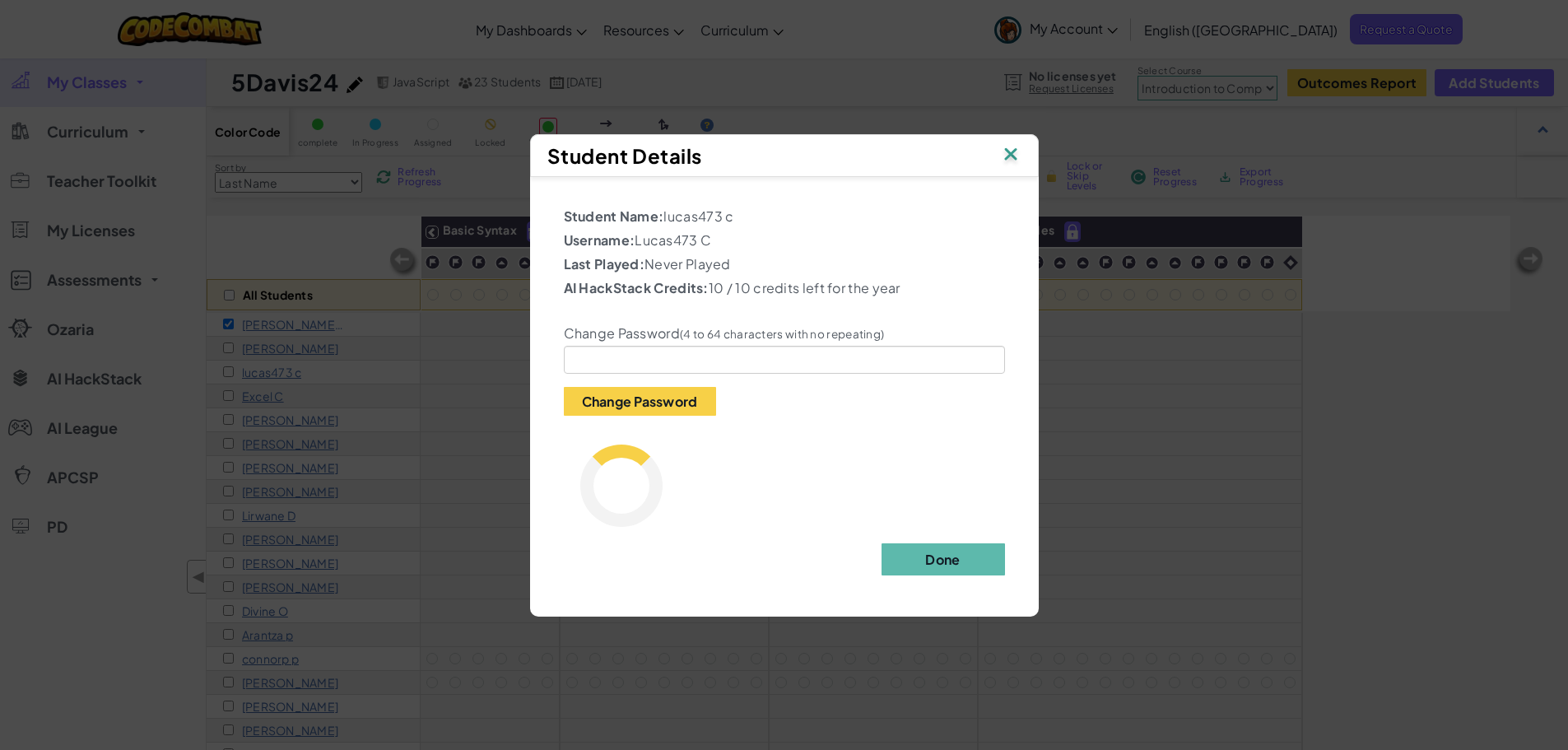
click at [1014, 156] on img at bounding box center [1010, 155] width 22 height 24
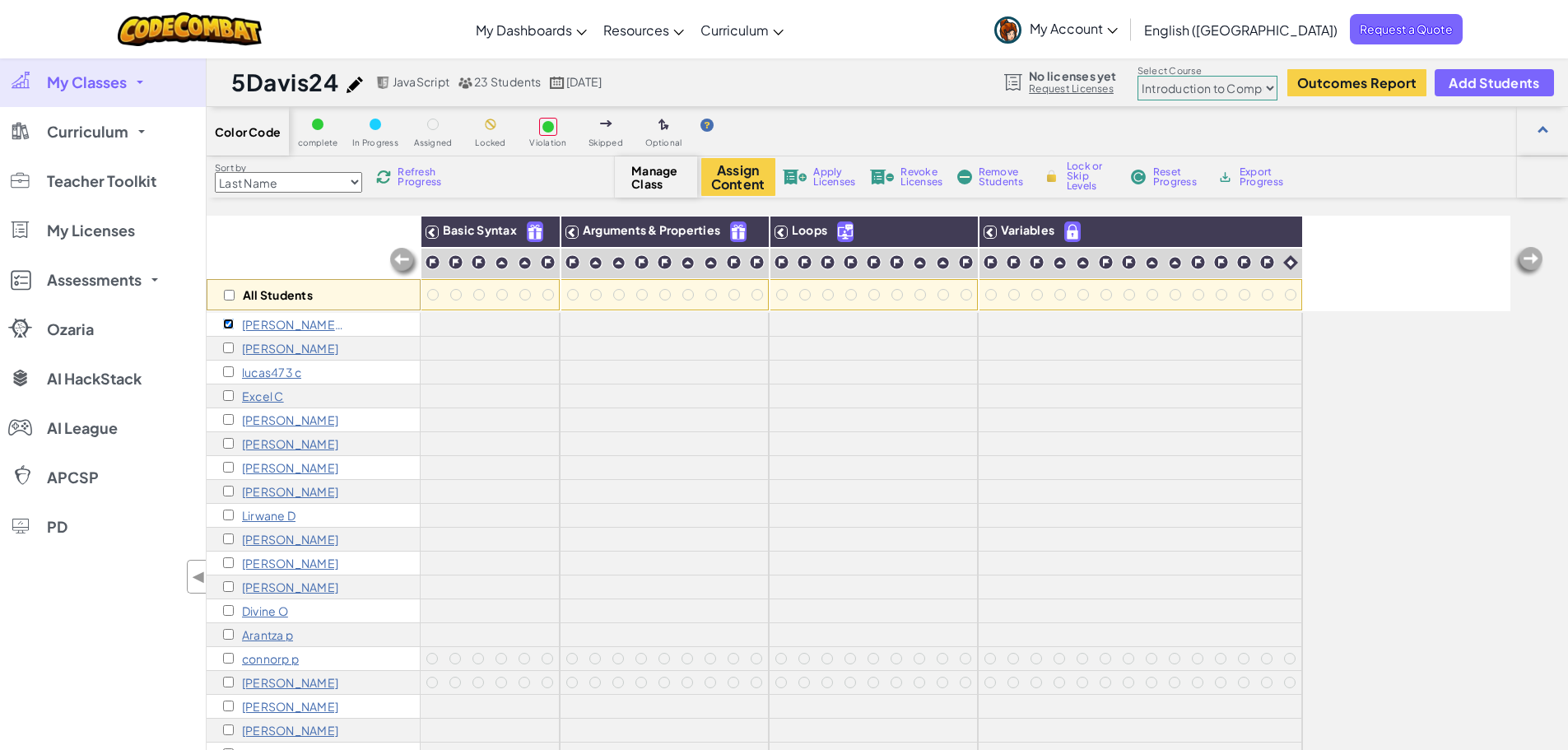
click at [226, 322] on input "checkbox" at bounding box center [228, 324] width 10 height 10
checkbox input "false"
click at [226, 291] on input "checkbox" at bounding box center [229, 295] width 10 height 10
checkbox input "true"
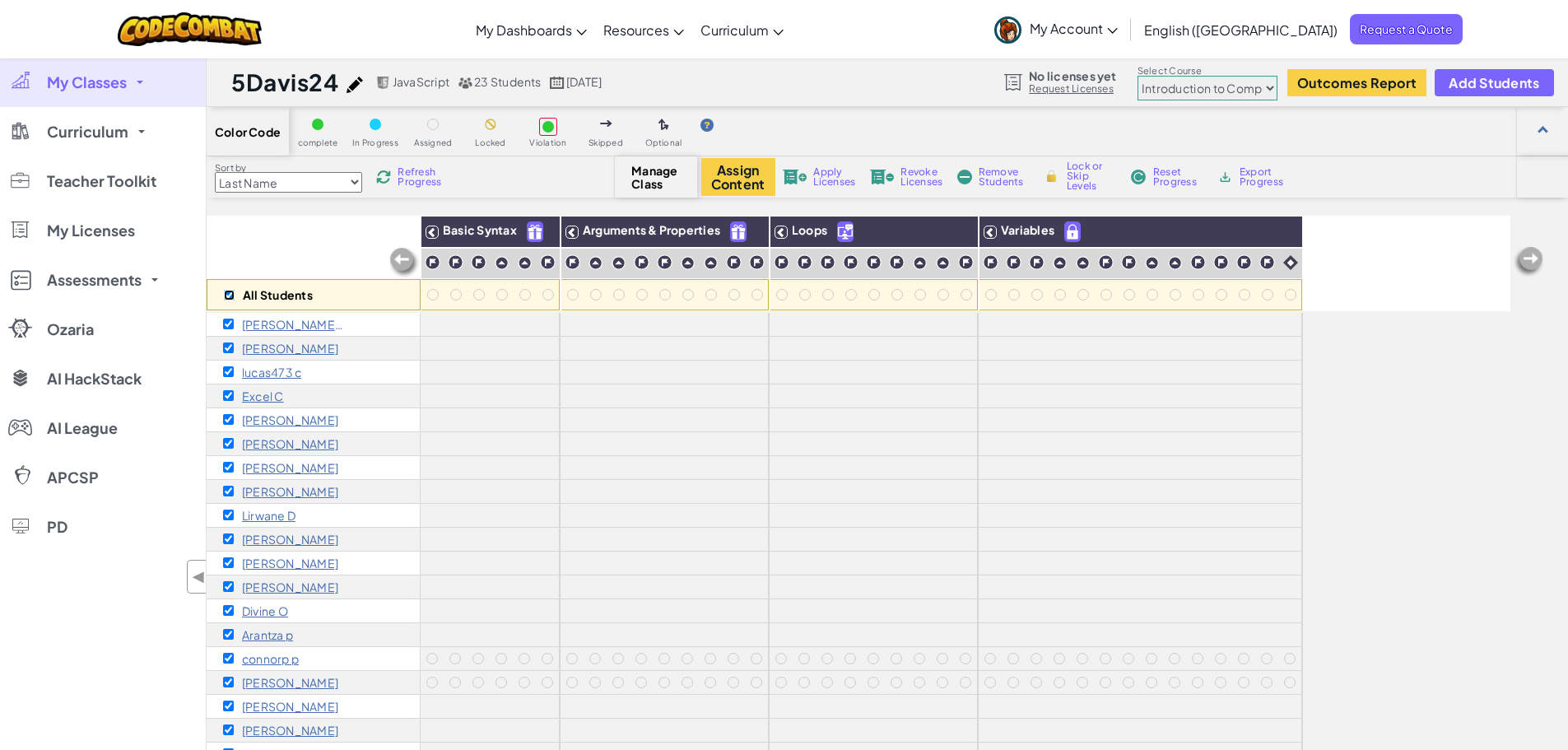
checkbox input "true"
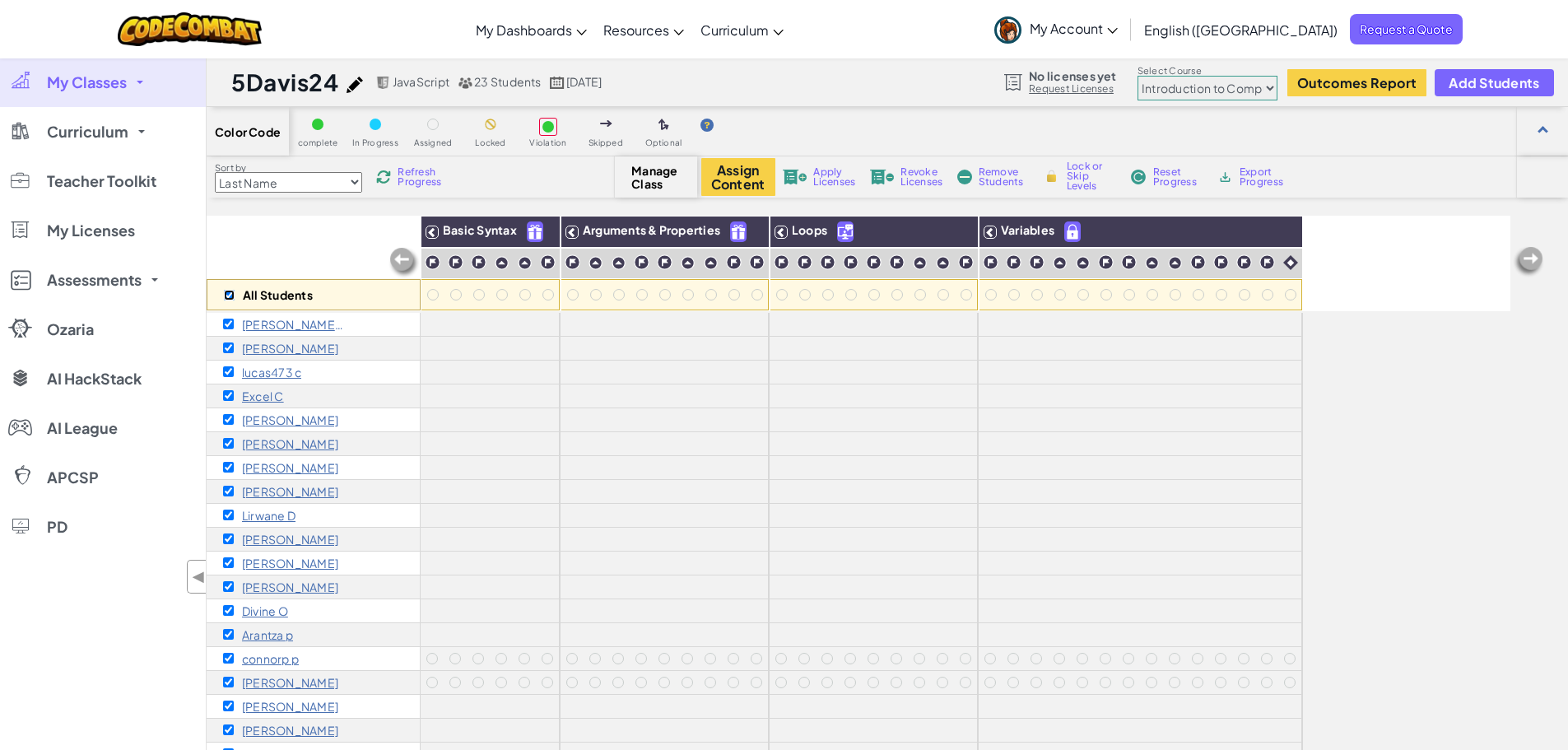
checkbox input "true"
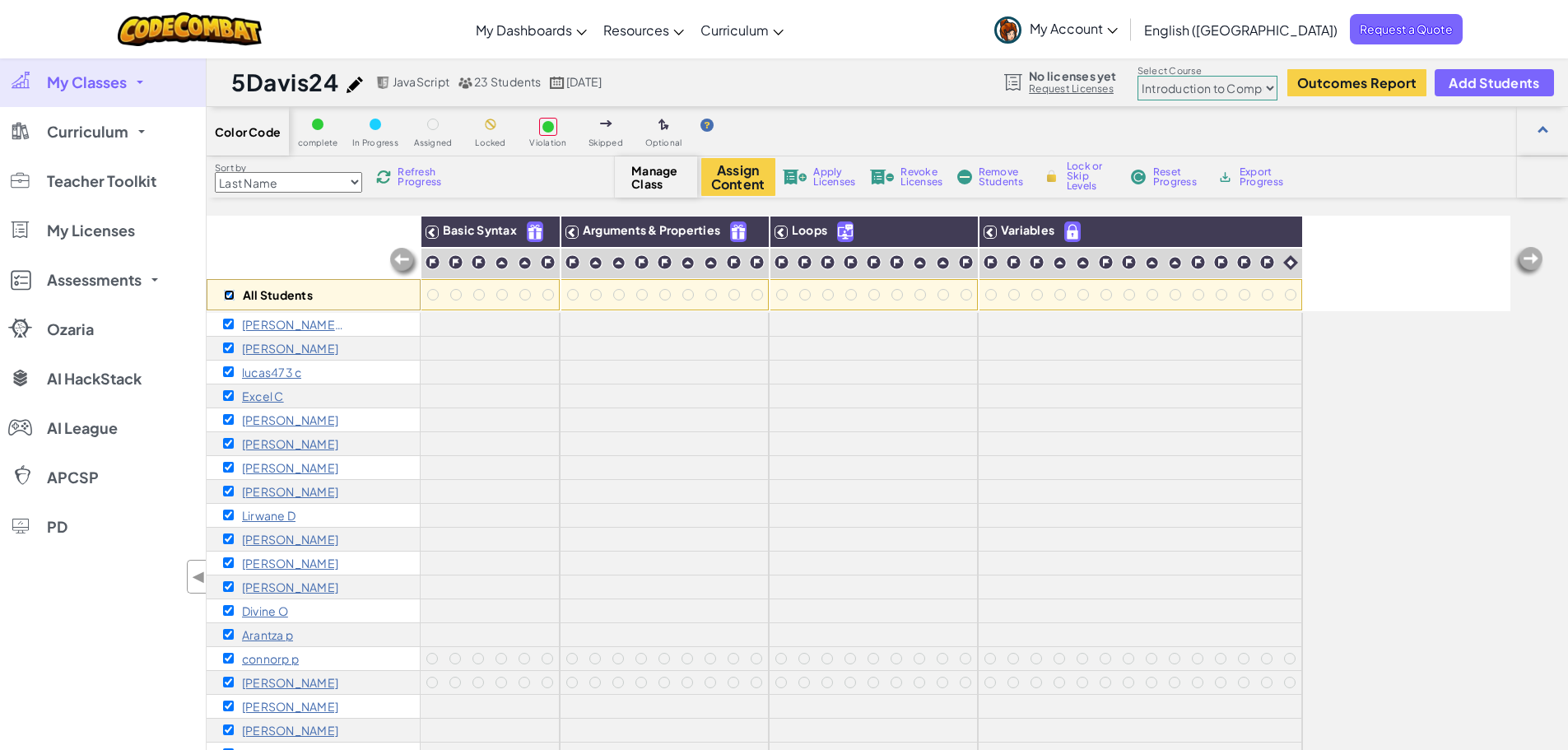
checkbox input "true"
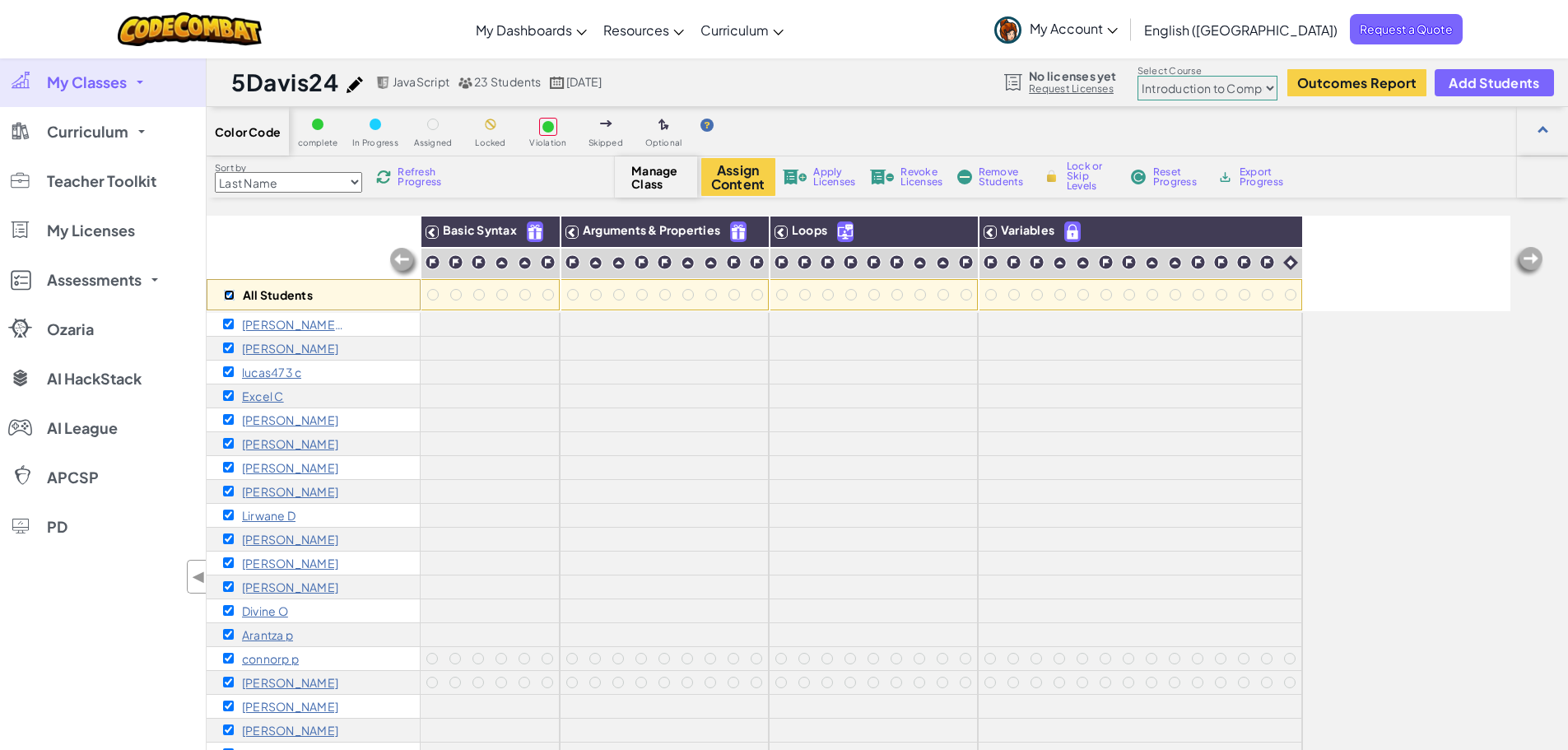
checkbox input "true"
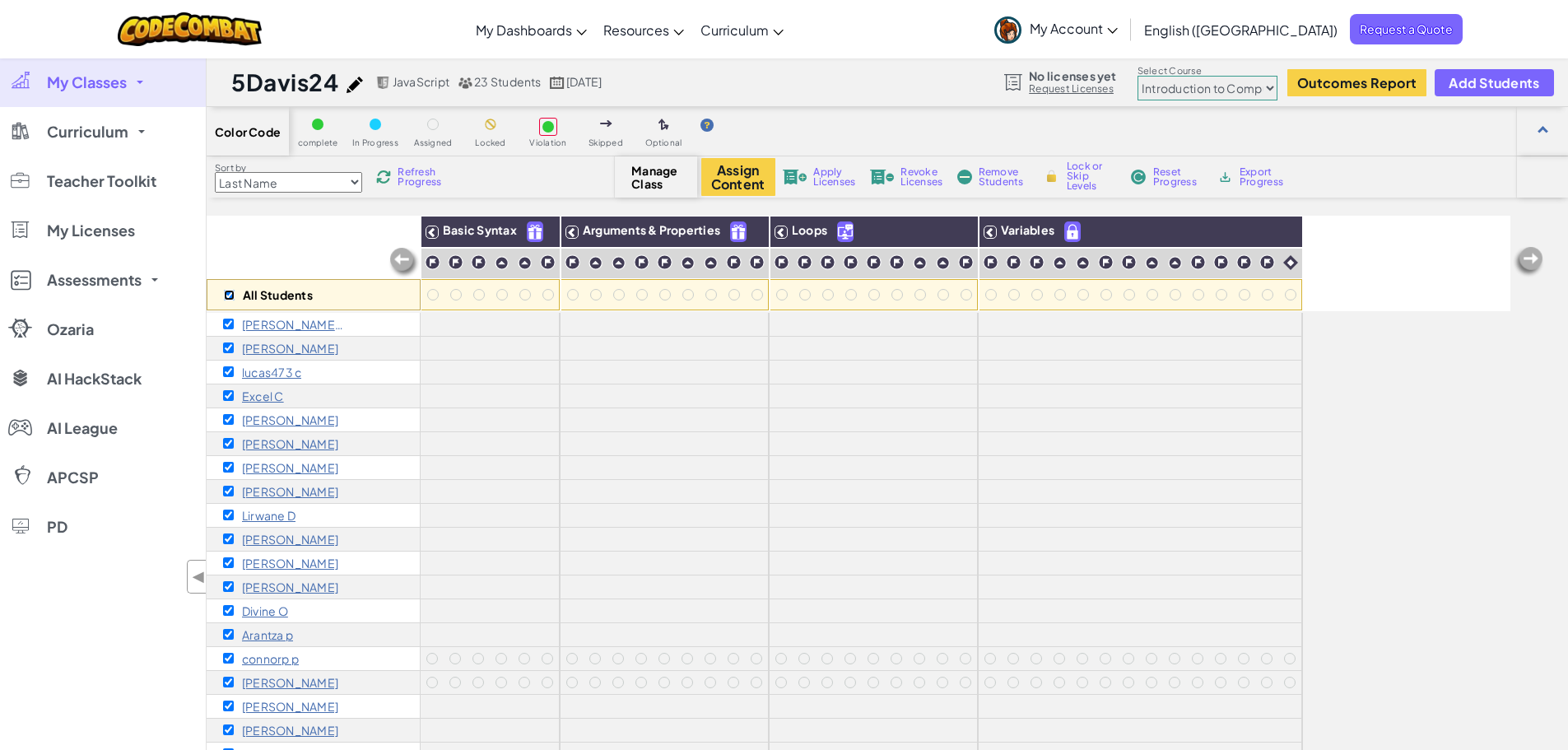
checkbox input "true"
click at [998, 177] on span "Remove Students" at bounding box center [1003, 177] width 50 height 20
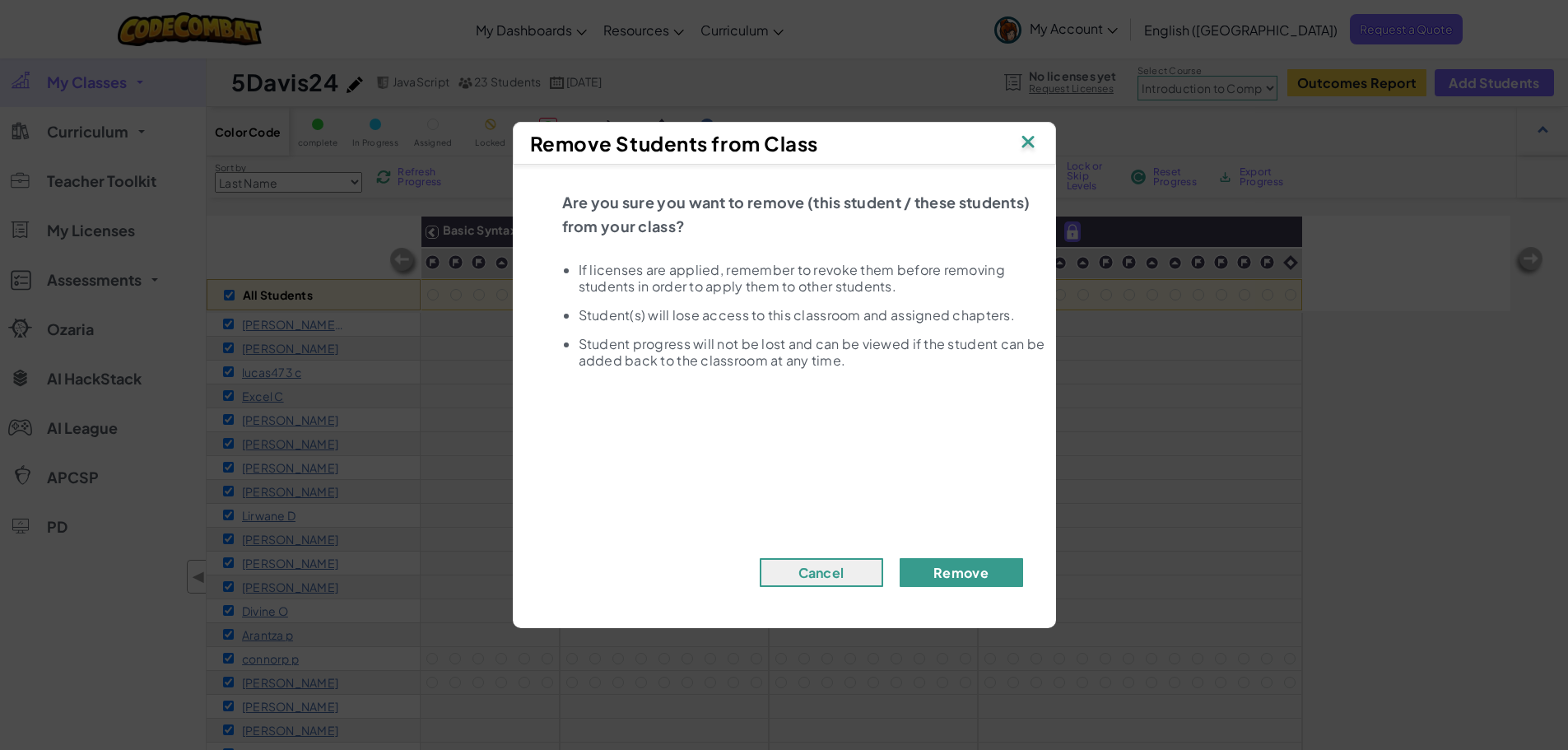
click at [961, 573] on button "Remove" at bounding box center [961, 572] width 124 height 29
click at [133, 218] on div "Remove Students from Class Are you sure you want to remove (this student / thes…" at bounding box center [784, 375] width 1568 height 750
click at [959, 568] on button "Remove" at bounding box center [961, 572] width 124 height 29
click at [1028, 138] on img at bounding box center [1027, 143] width 22 height 24
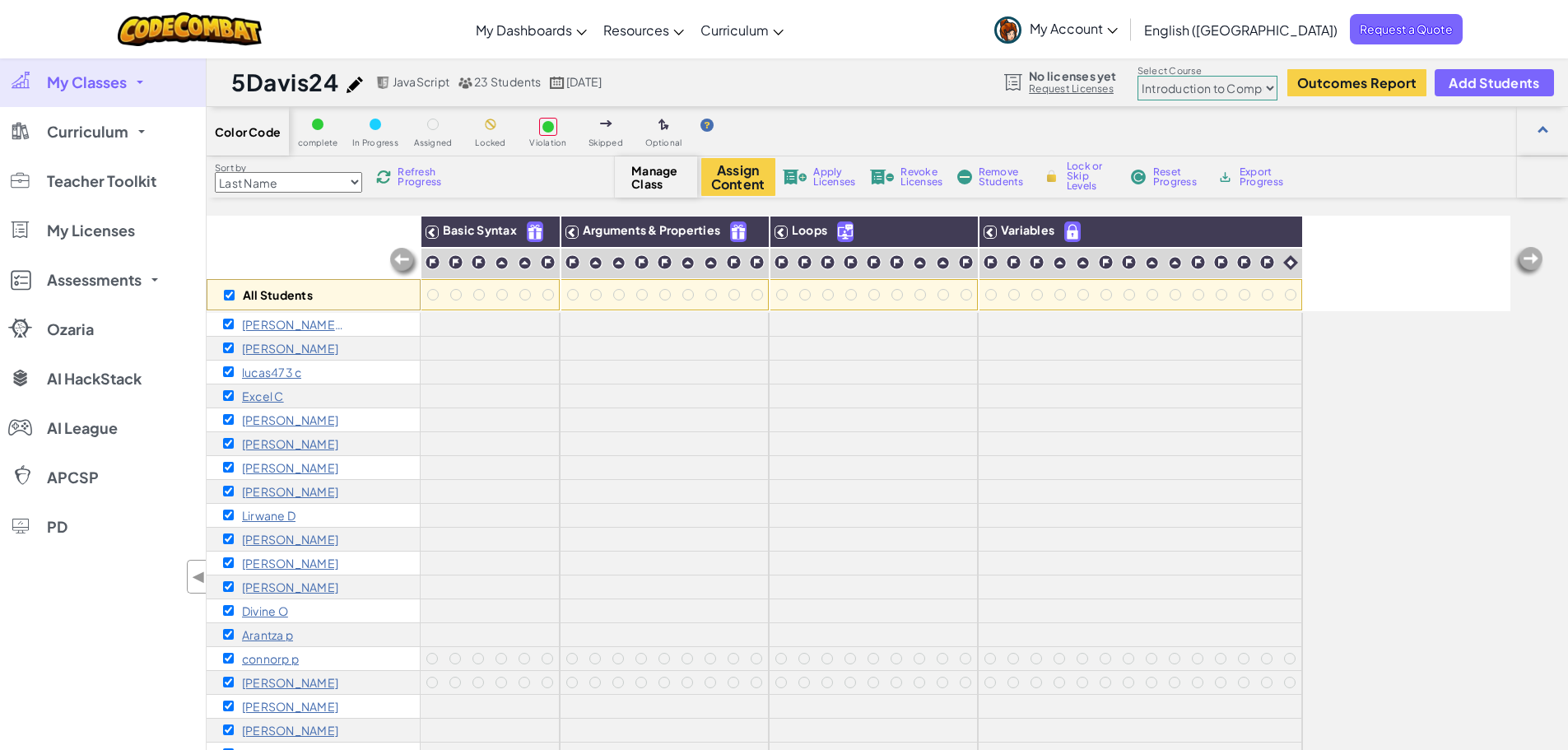
click at [91, 75] on span "My Classes" at bounding box center [87, 82] width 80 height 15
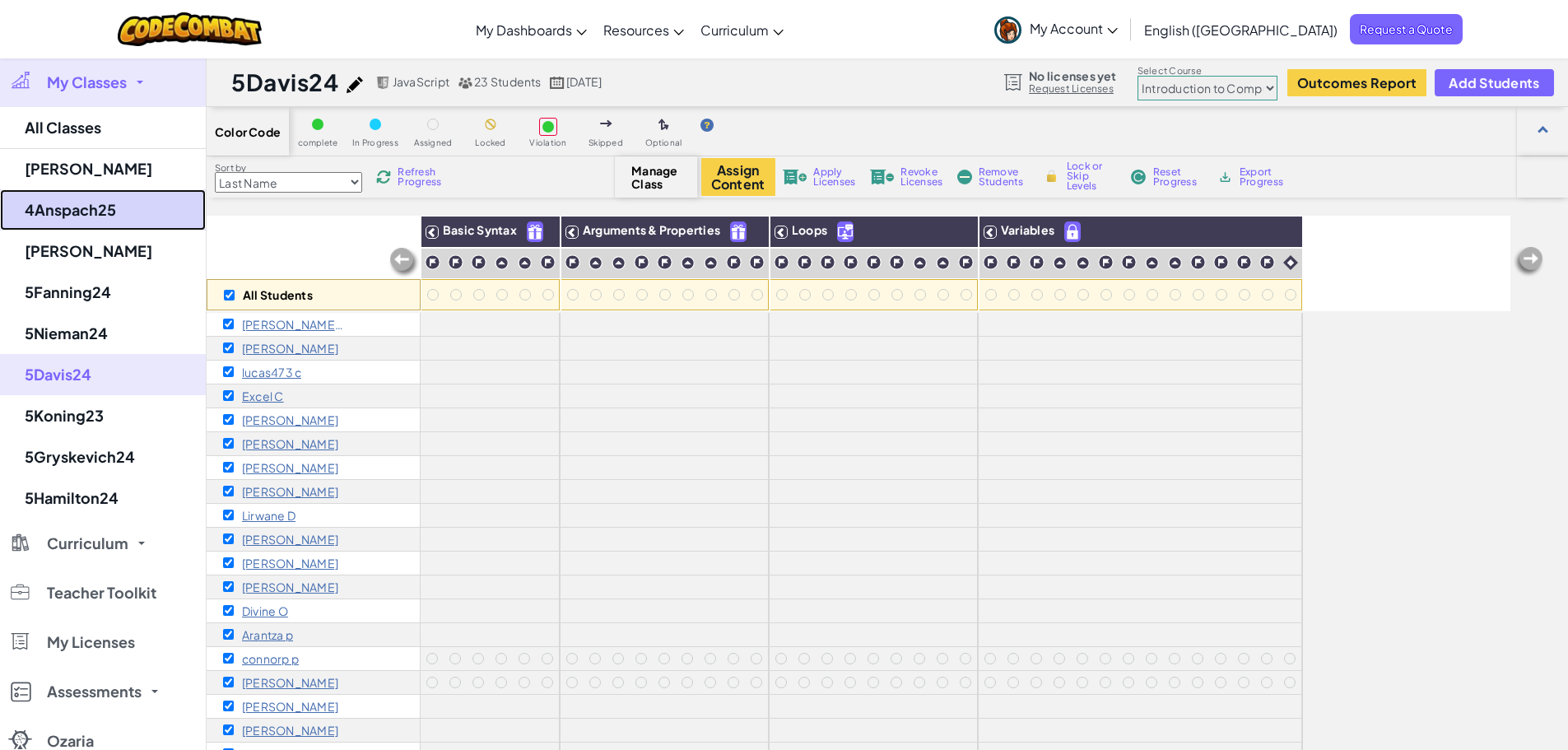
click at [62, 210] on link "4Anspach25" at bounding box center [103, 209] width 205 height 41
checkbox input "false"
select select "560f1a9f22961295f9427742"
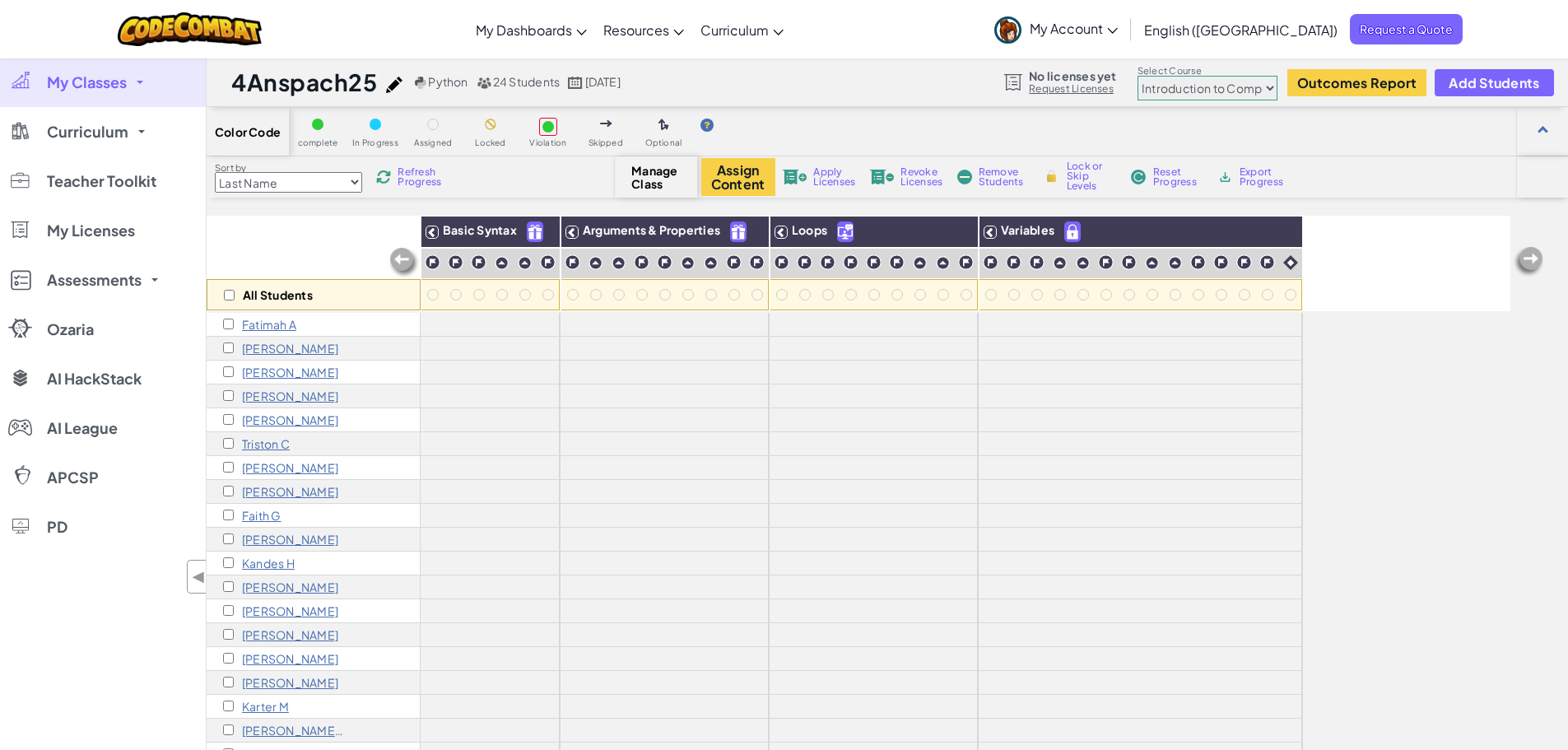
click at [106, 87] on span "My Classes" at bounding box center [87, 82] width 80 height 15
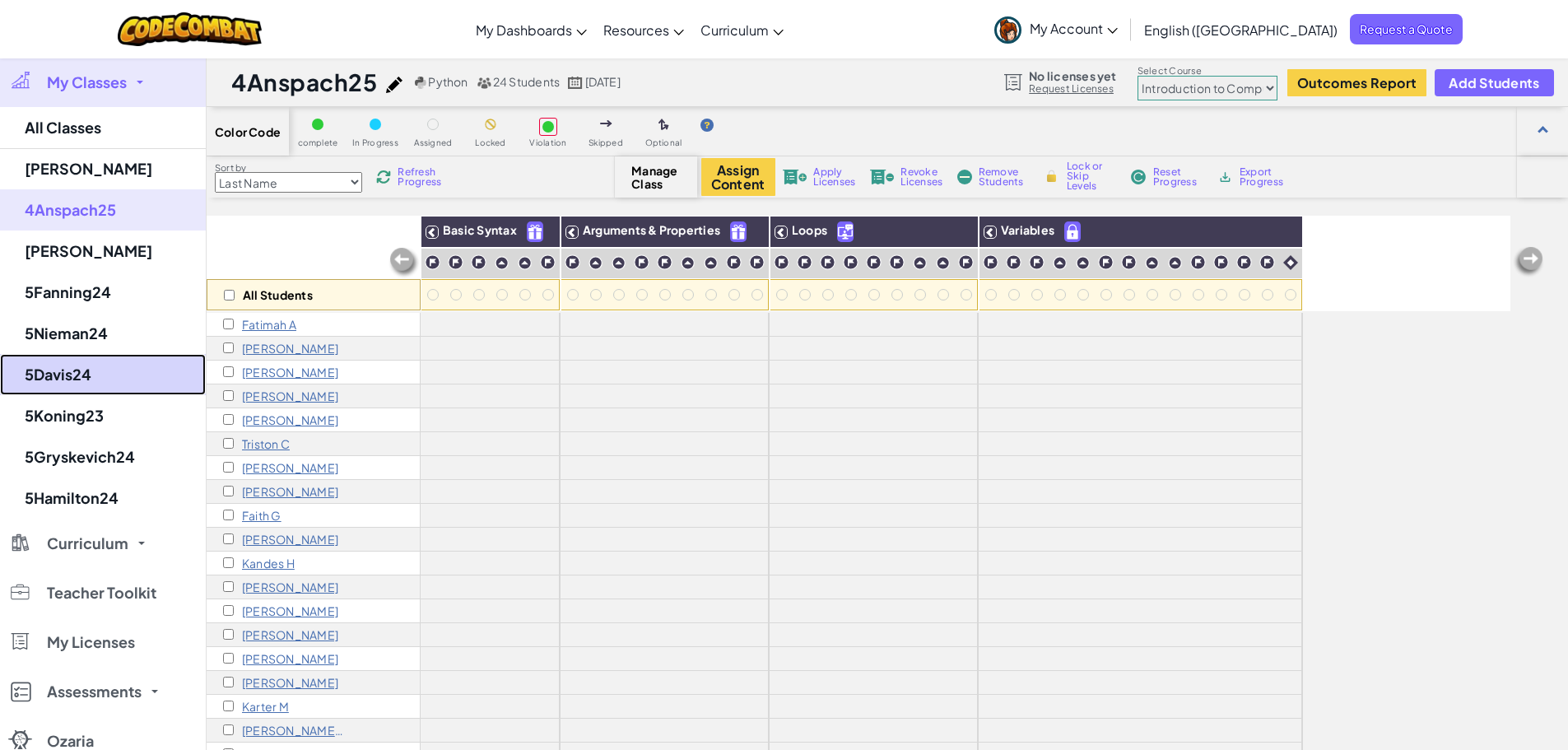
click at [69, 383] on link "5Davis24" at bounding box center [103, 374] width 205 height 41
select select "560f1a9f22961295f9427742"
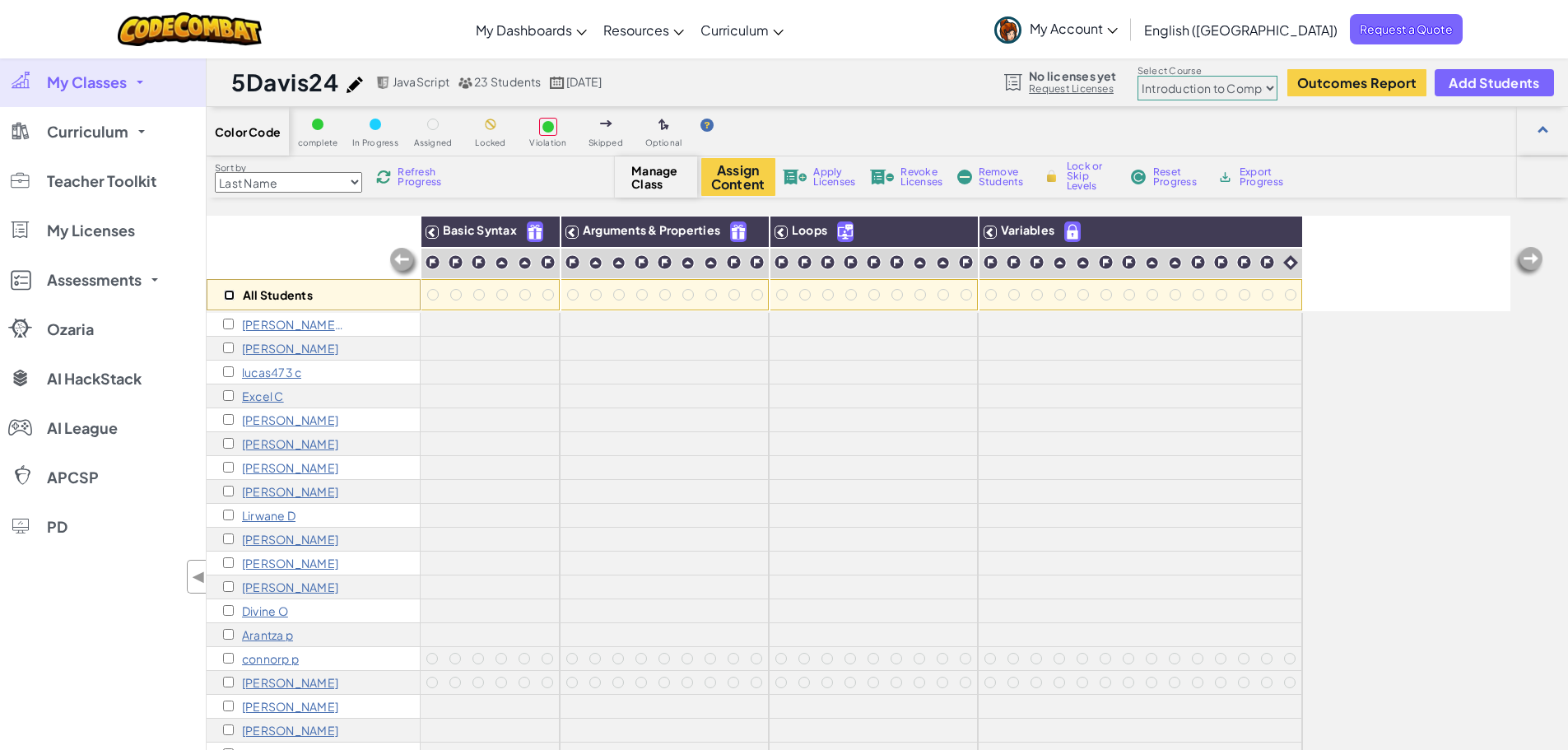
click at [232, 294] on input "checkbox" at bounding box center [229, 295] width 10 height 10
checkbox input "true"
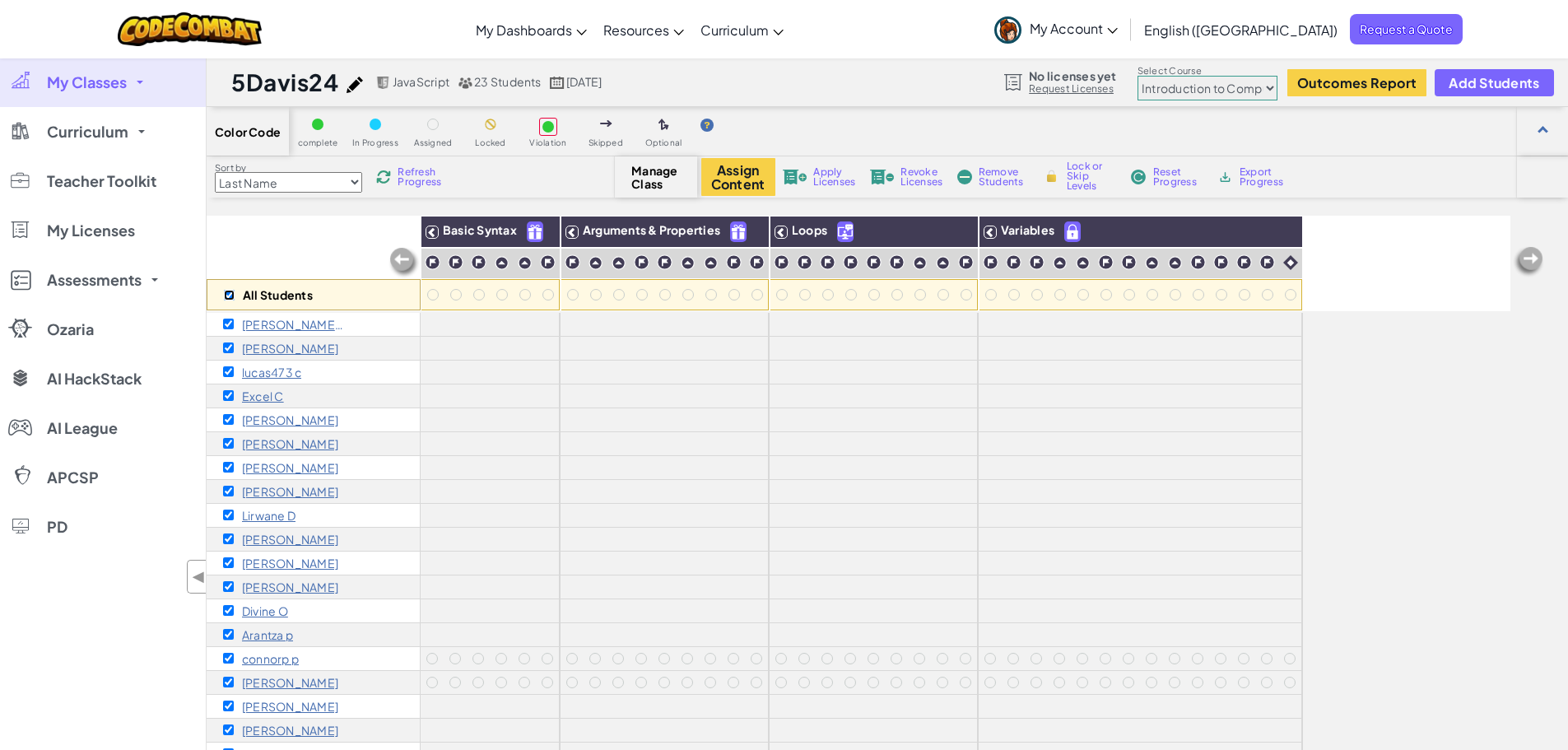
checkbox input "true"
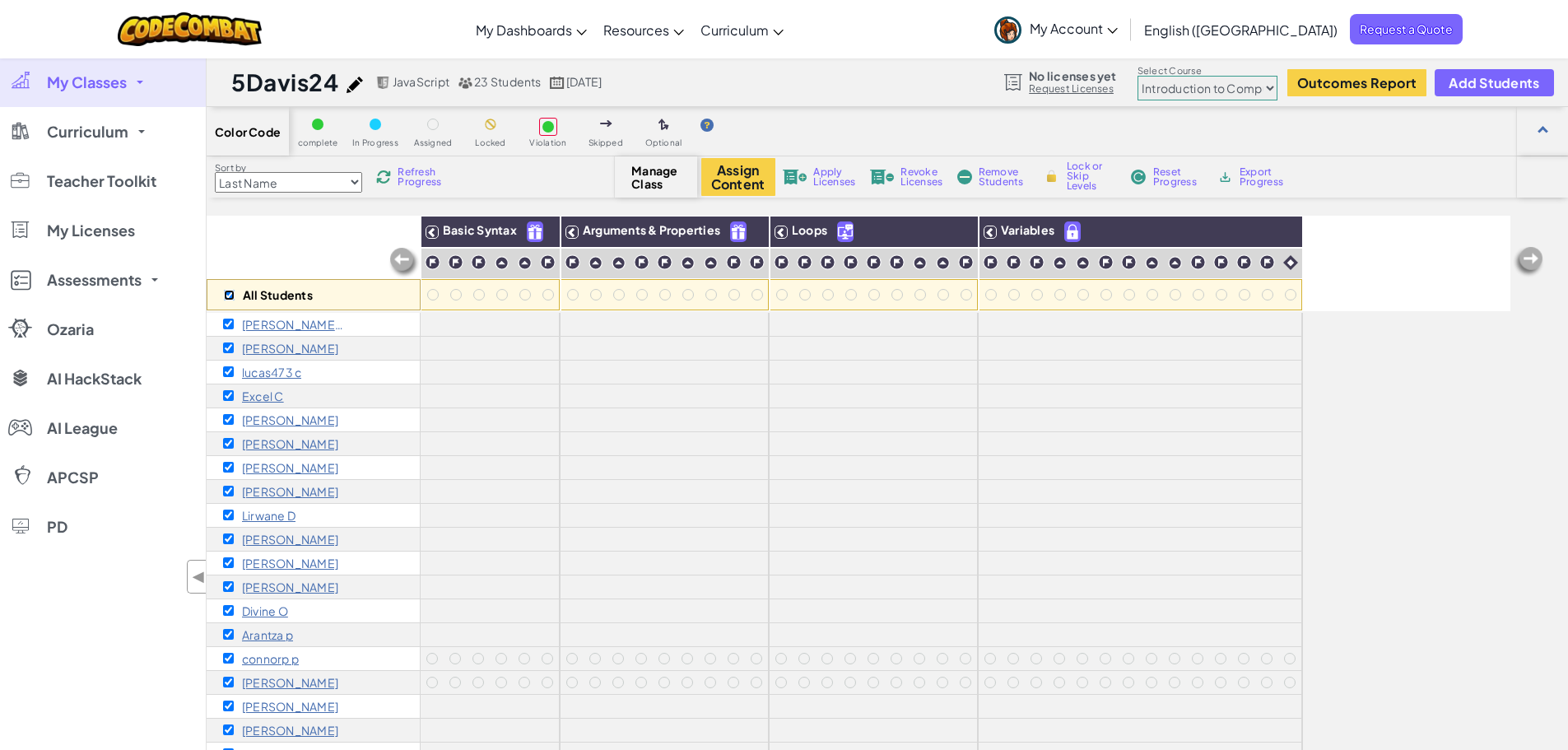
checkbox input "true"
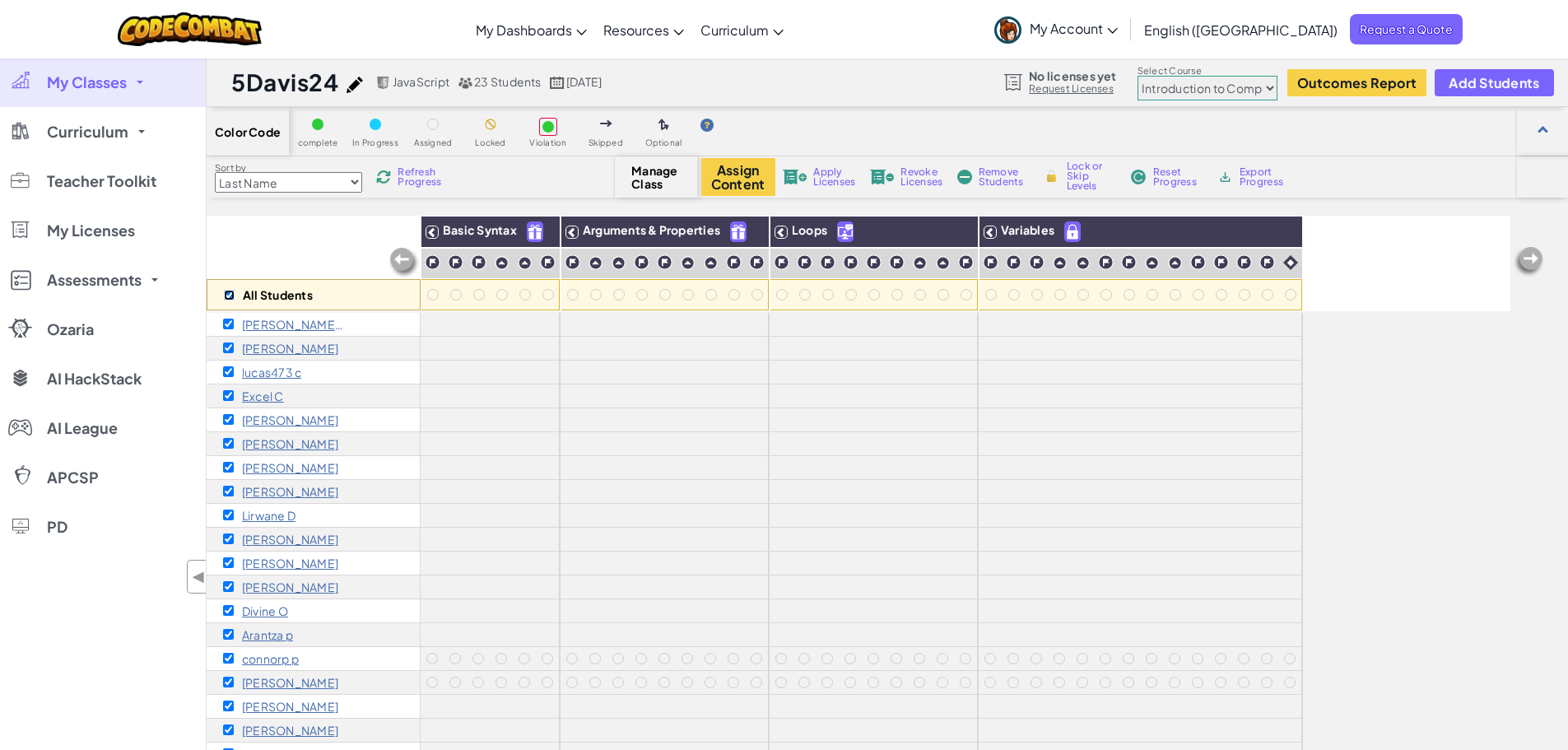
checkbox input "true"
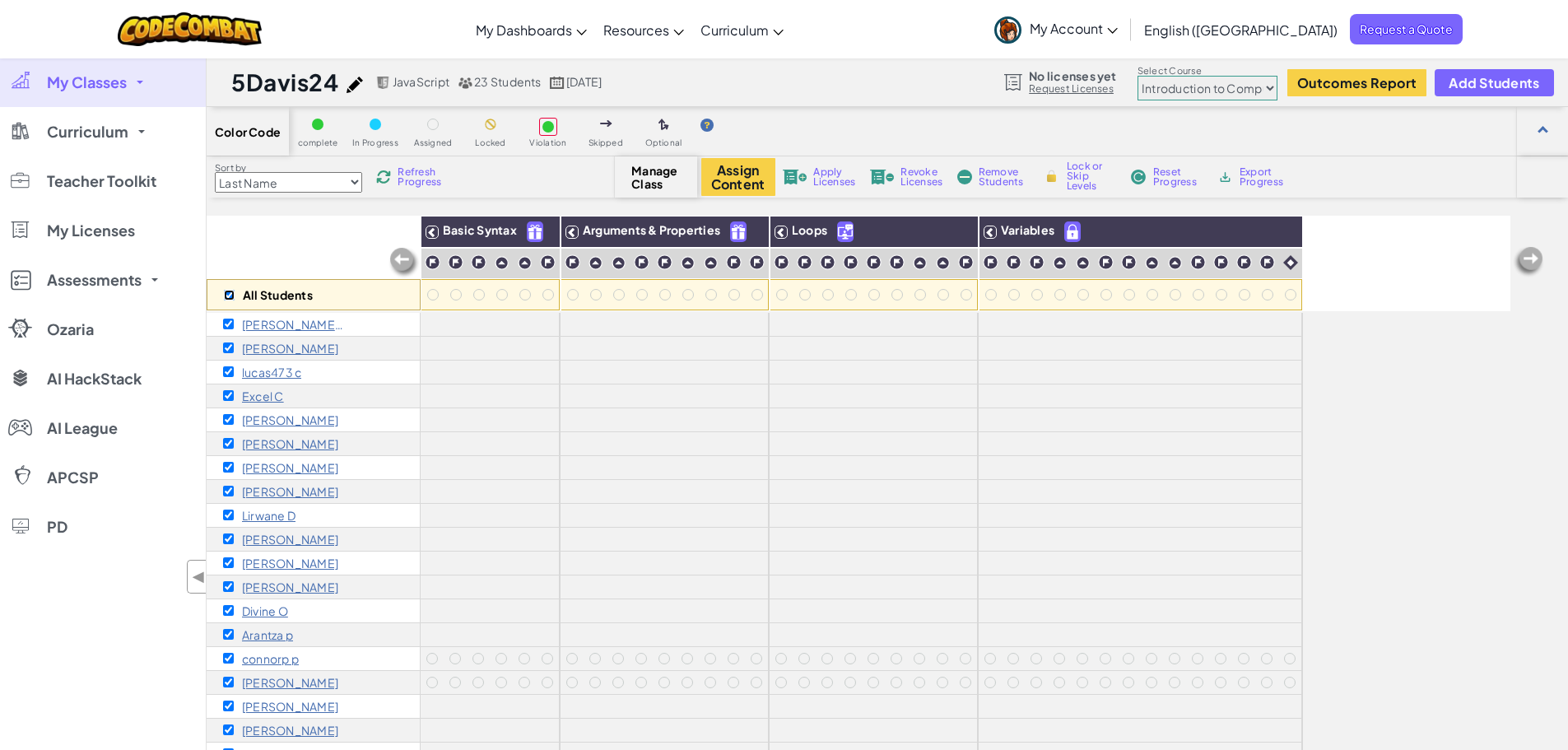
checkbox input "true"
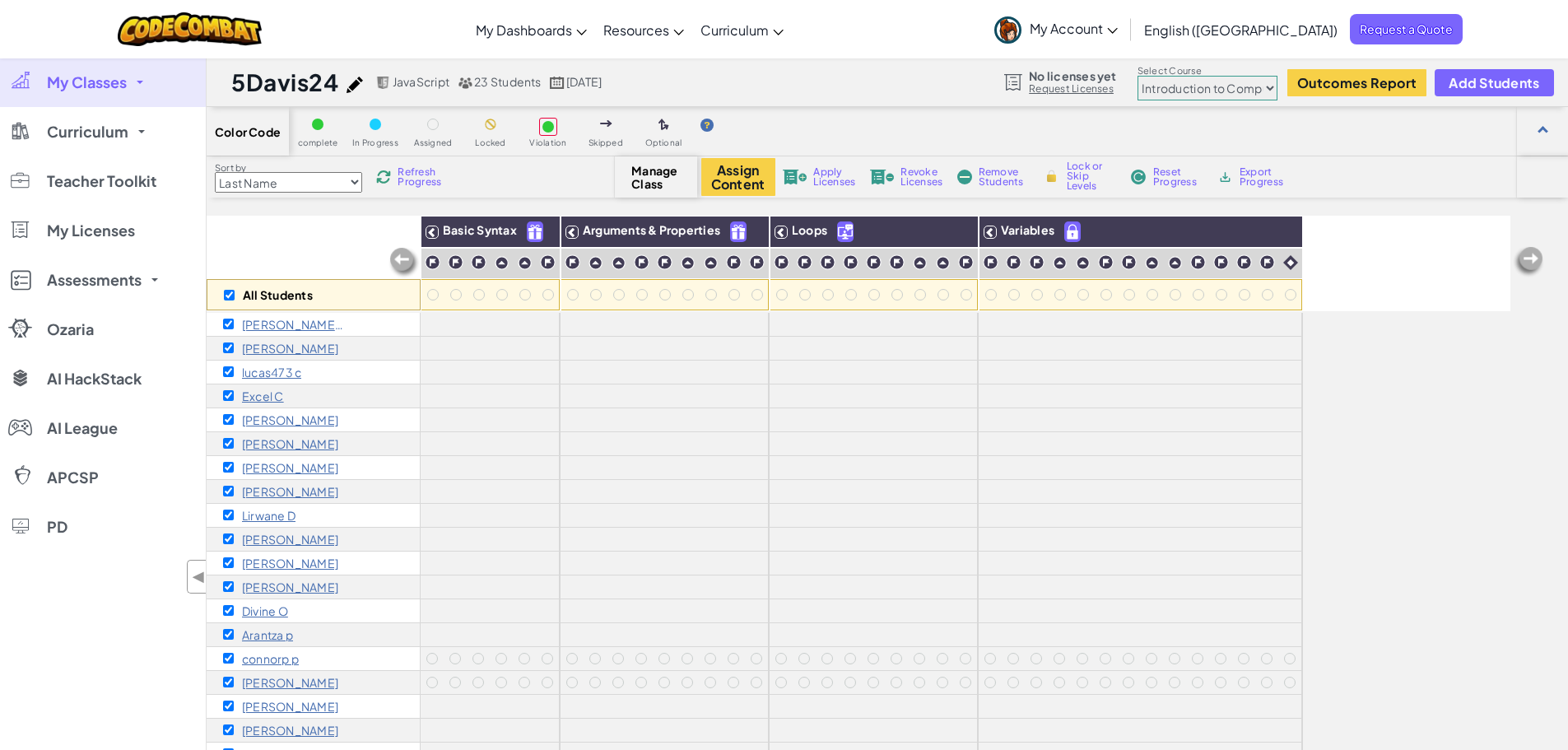
click at [981, 170] on span "Remove Students" at bounding box center [1003, 177] width 50 height 20
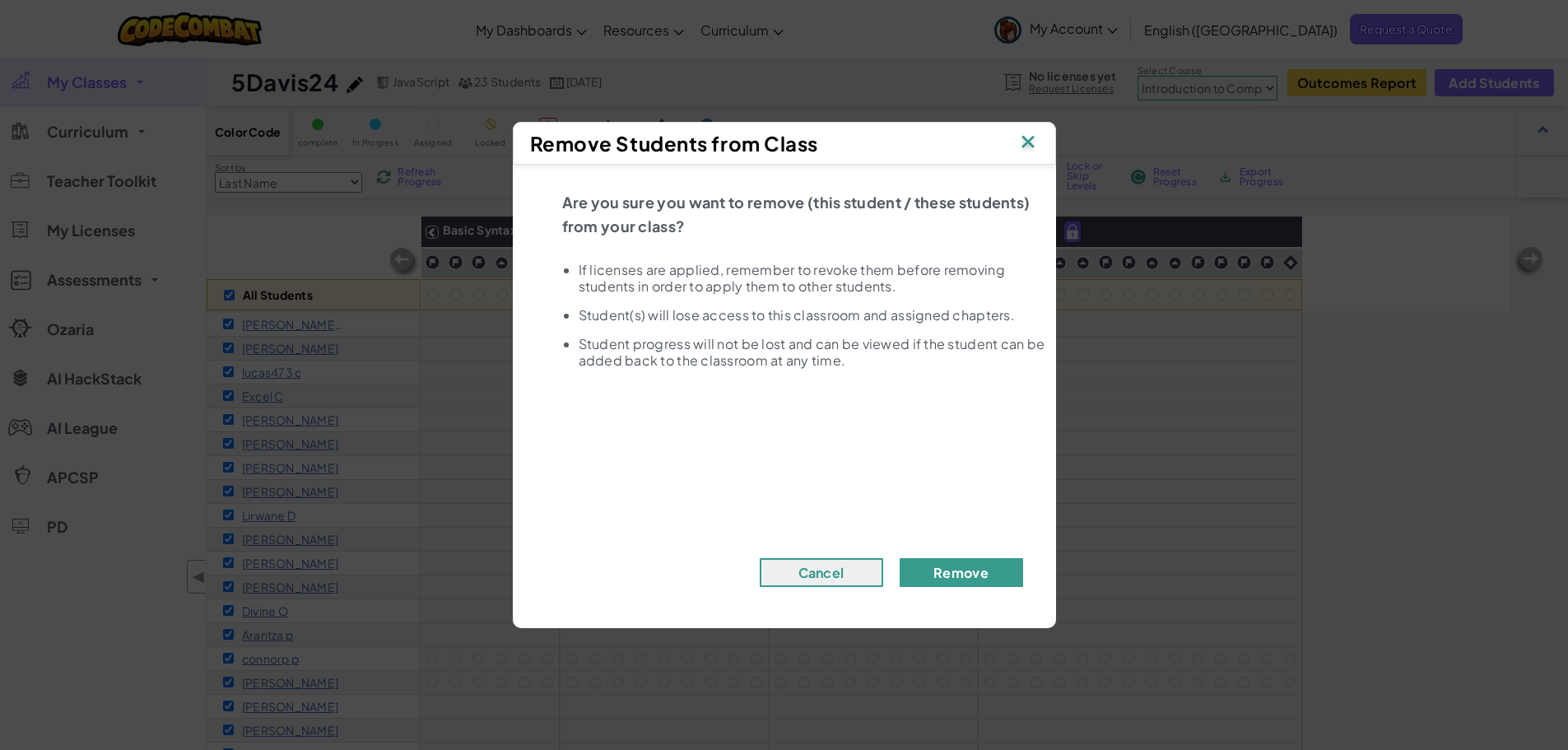
click at [949, 572] on button "Remove" at bounding box center [961, 572] width 124 height 29
click at [1295, 303] on div "Remove Students from Class Are you sure you want to remove (this student / thes…" at bounding box center [784, 375] width 1568 height 750
